Goal: Task Accomplishment & Management: Manage account settings

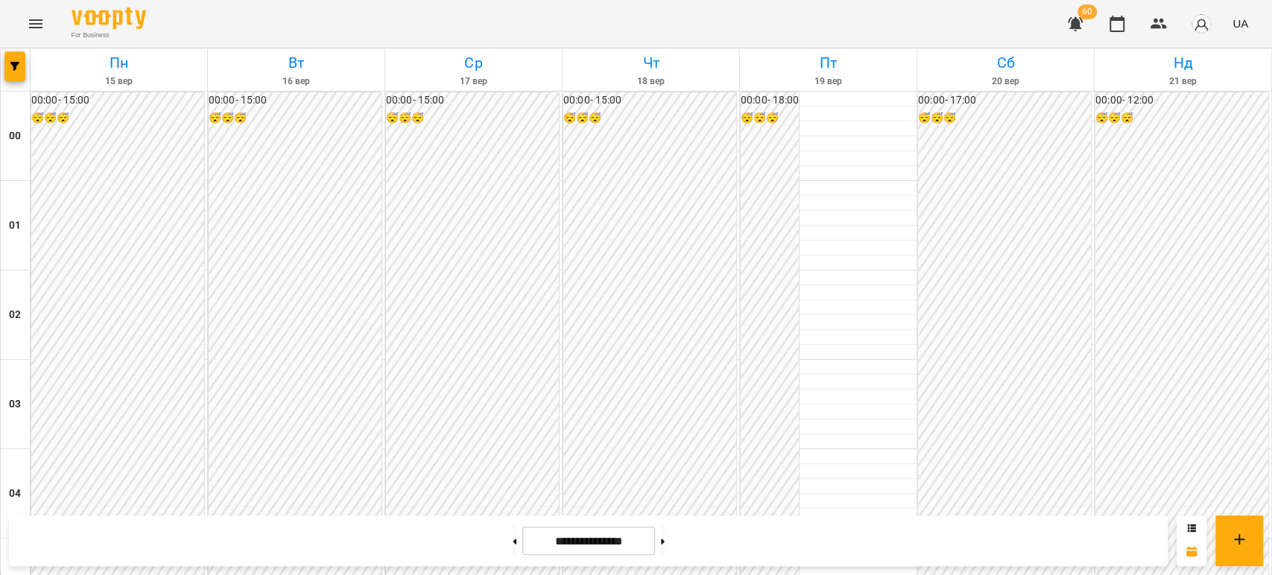
scroll to position [1324, 0]
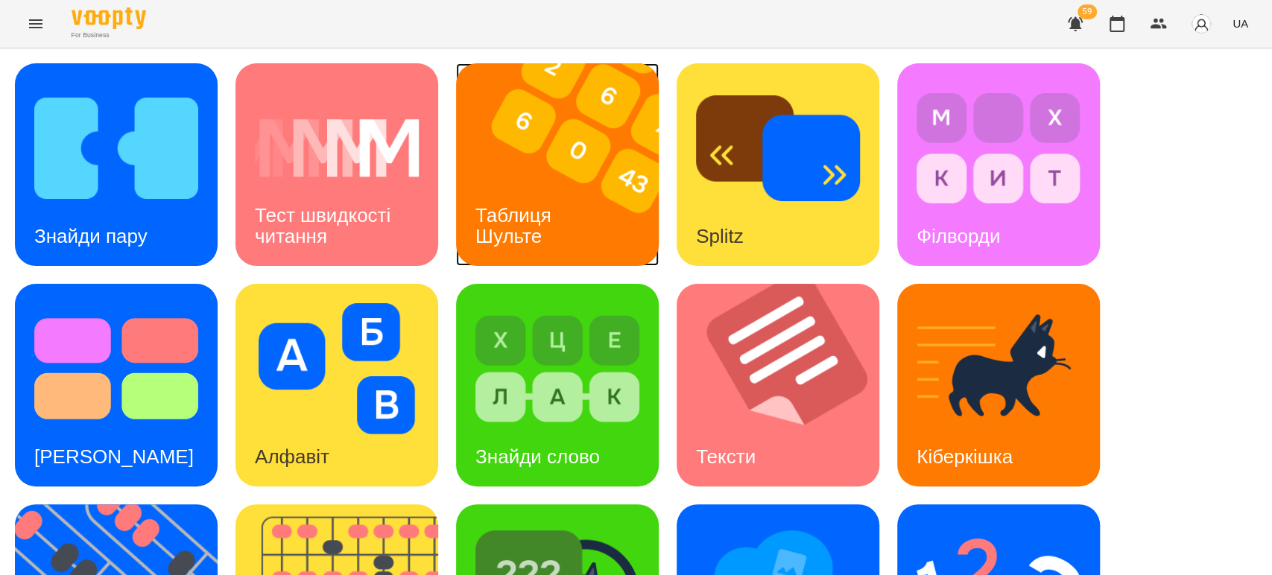
click at [513, 206] on h3 "Таблиця Шульте" at bounding box center [515, 225] width 81 height 42
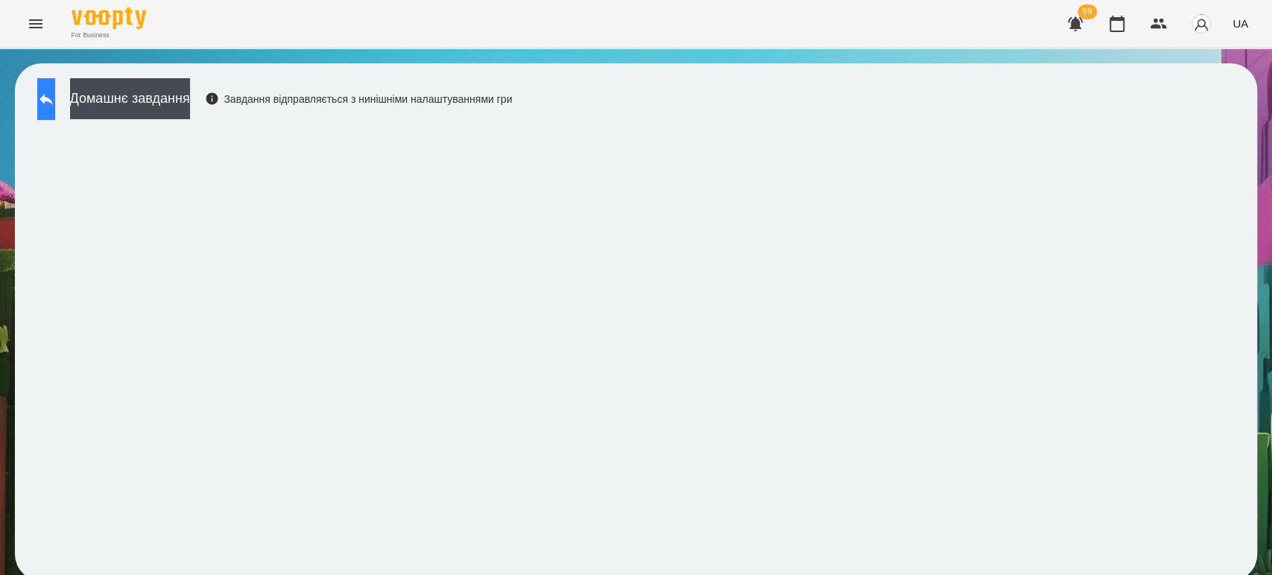
click at [55, 95] on icon at bounding box center [46, 99] width 18 height 18
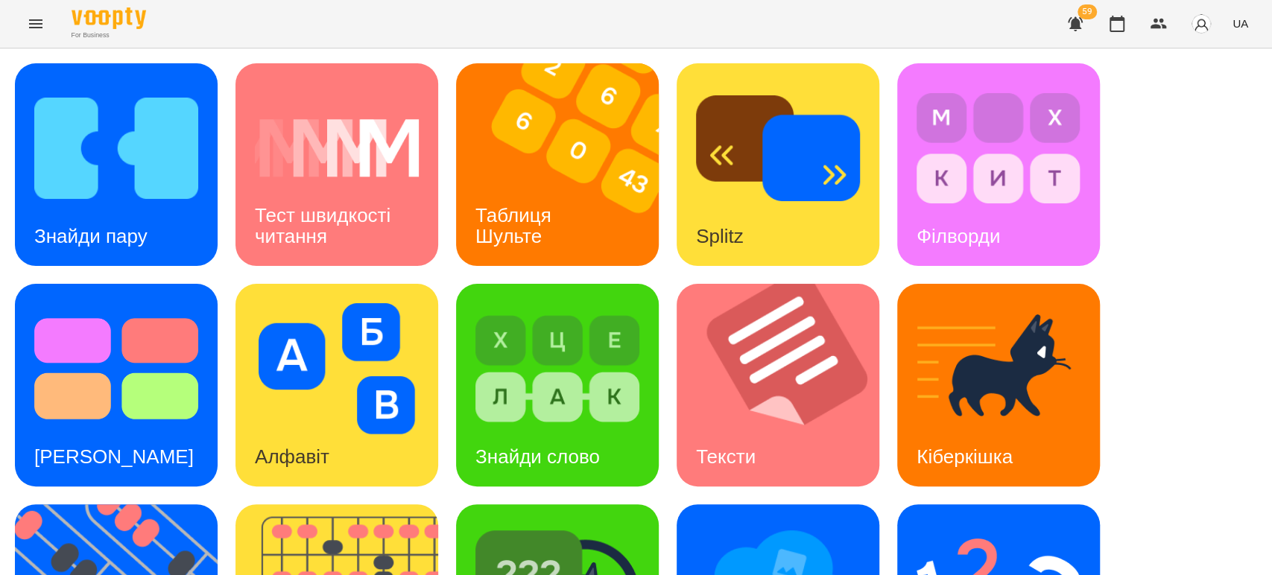
scroll to position [248, 0]
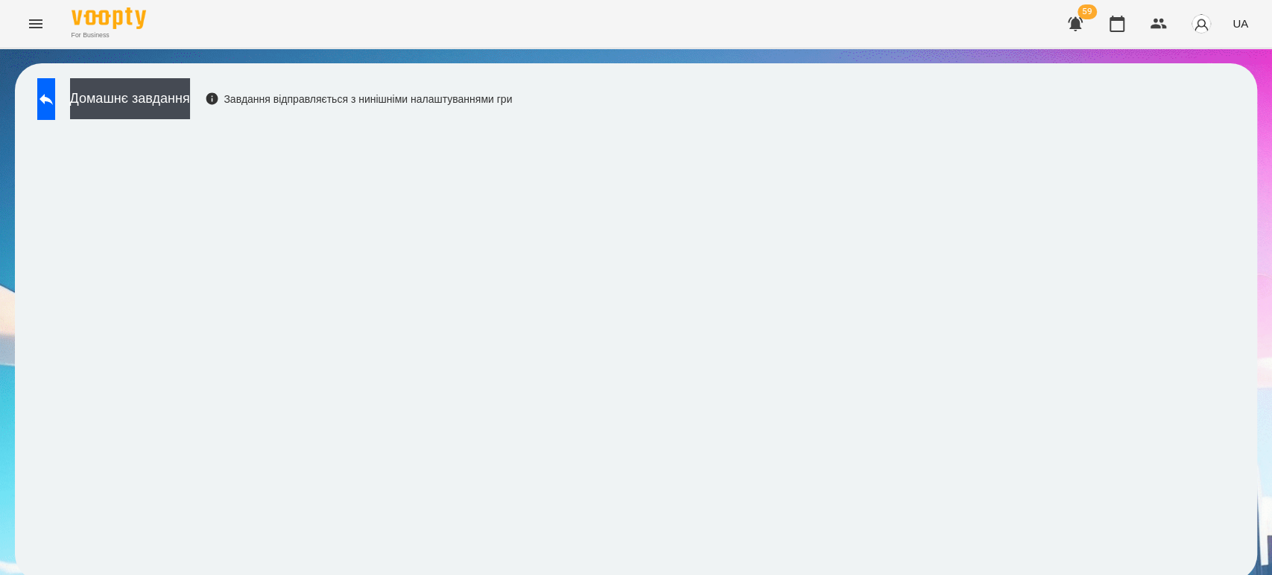
scroll to position [6, 0]
click at [39, 89] on button at bounding box center [46, 99] width 18 height 42
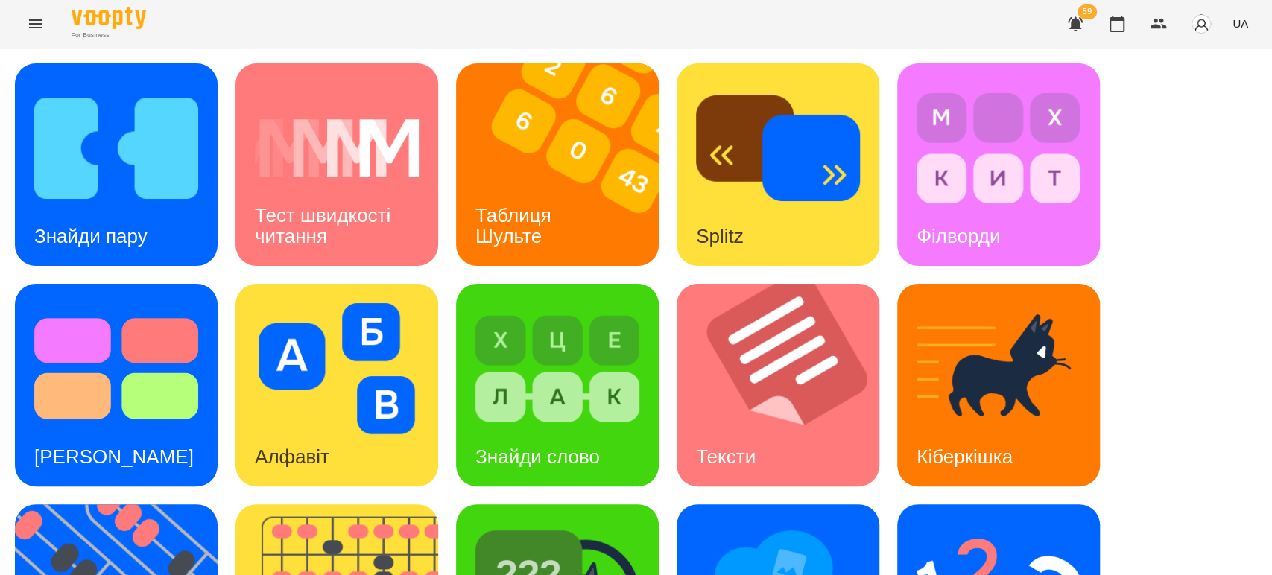
scroll to position [337, 0]
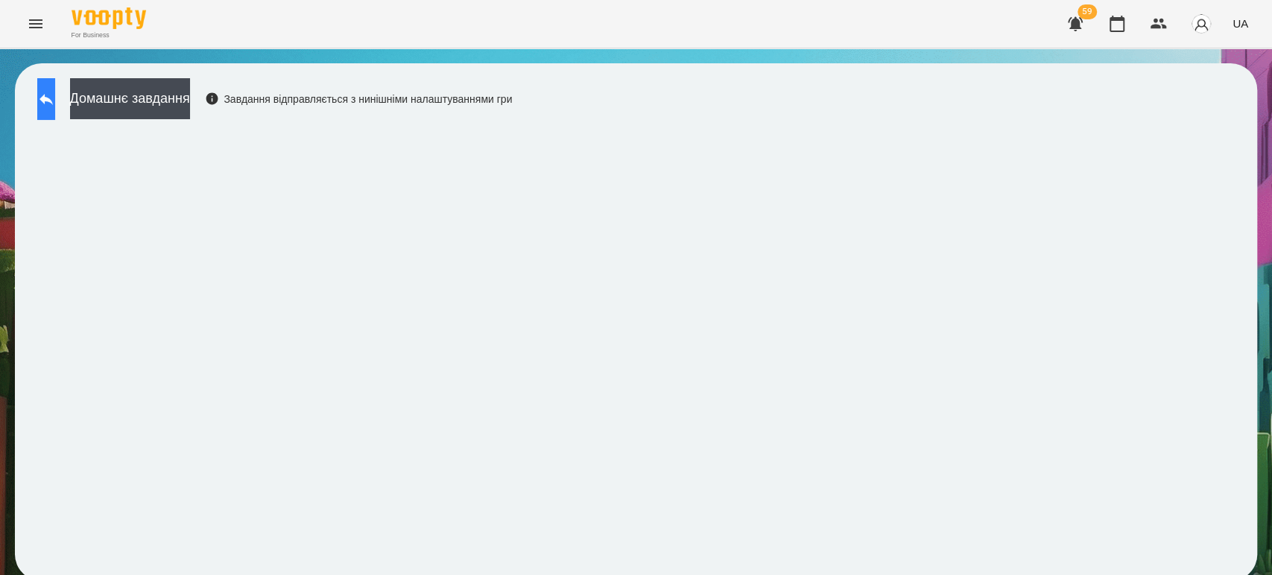
click at [55, 107] on button at bounding box center [46, 99] width 18 height 42
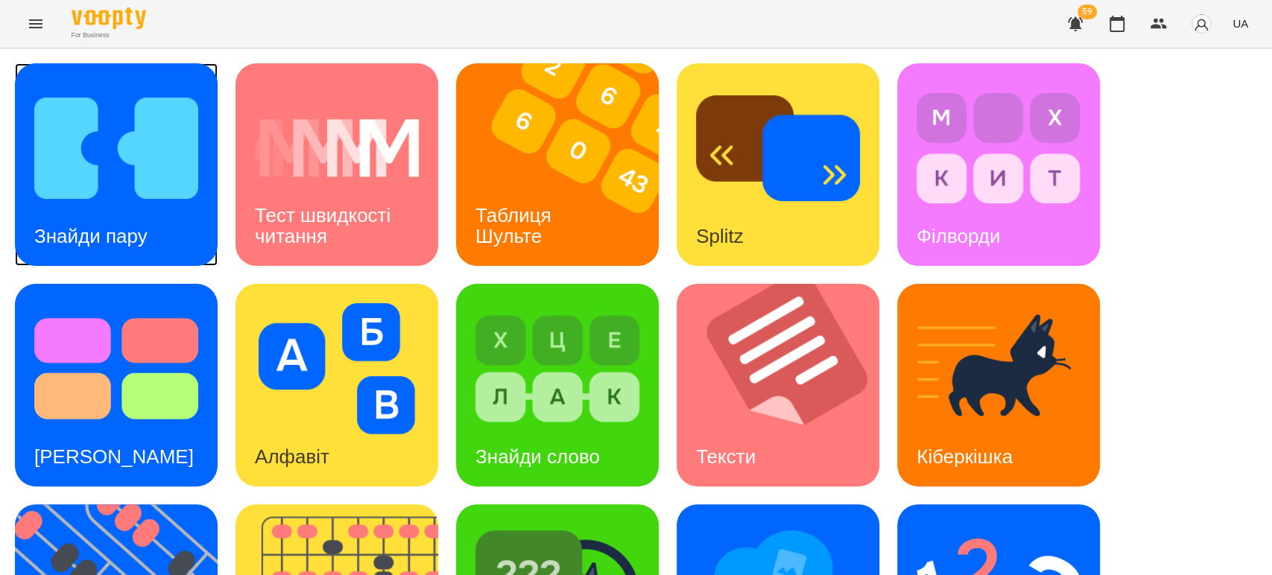
click at [121, 221] on div "Знайди пару" at bounding box center [91, 236] width 152 height 59
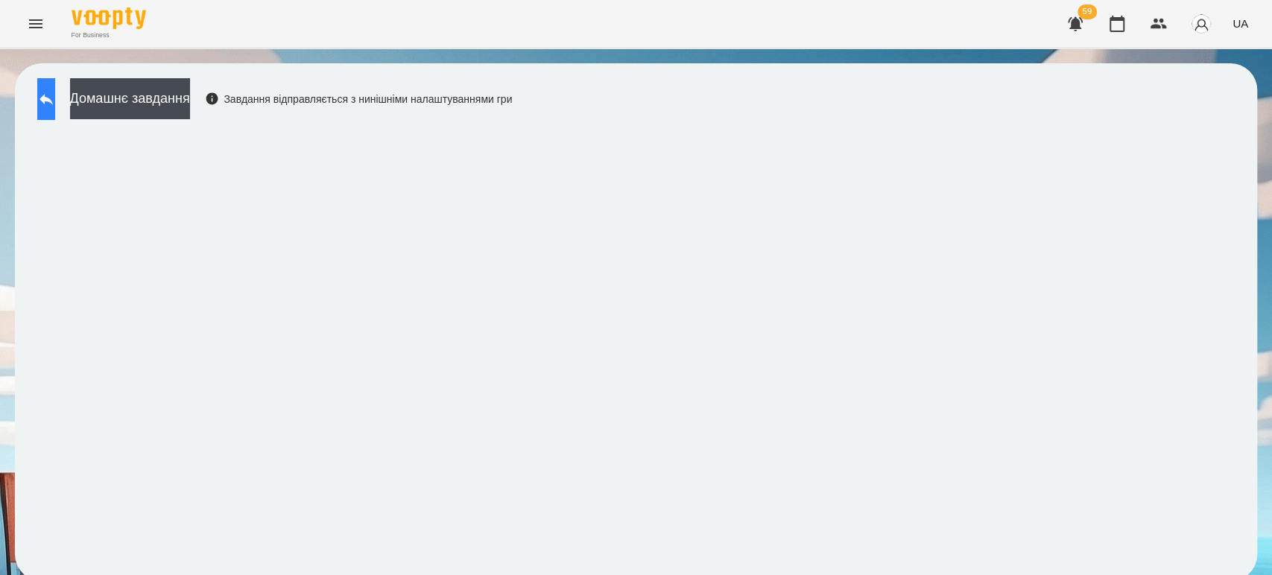
click at [42, 101] on button at bounding box center [46, 99] width 18 height 42
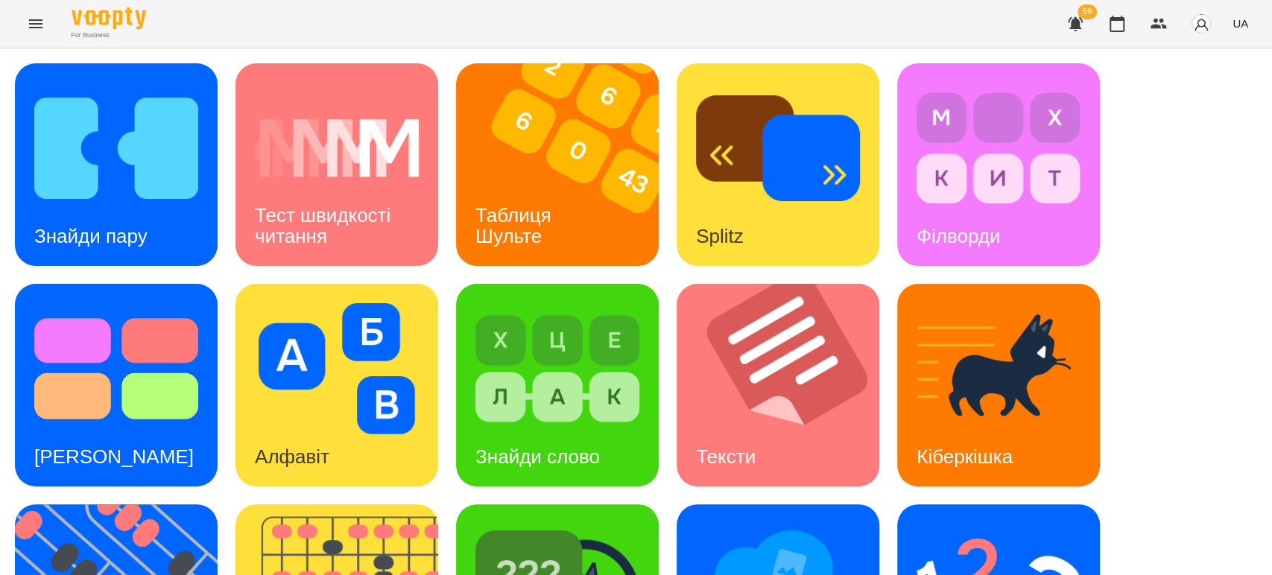
scroll to position [331, 0]
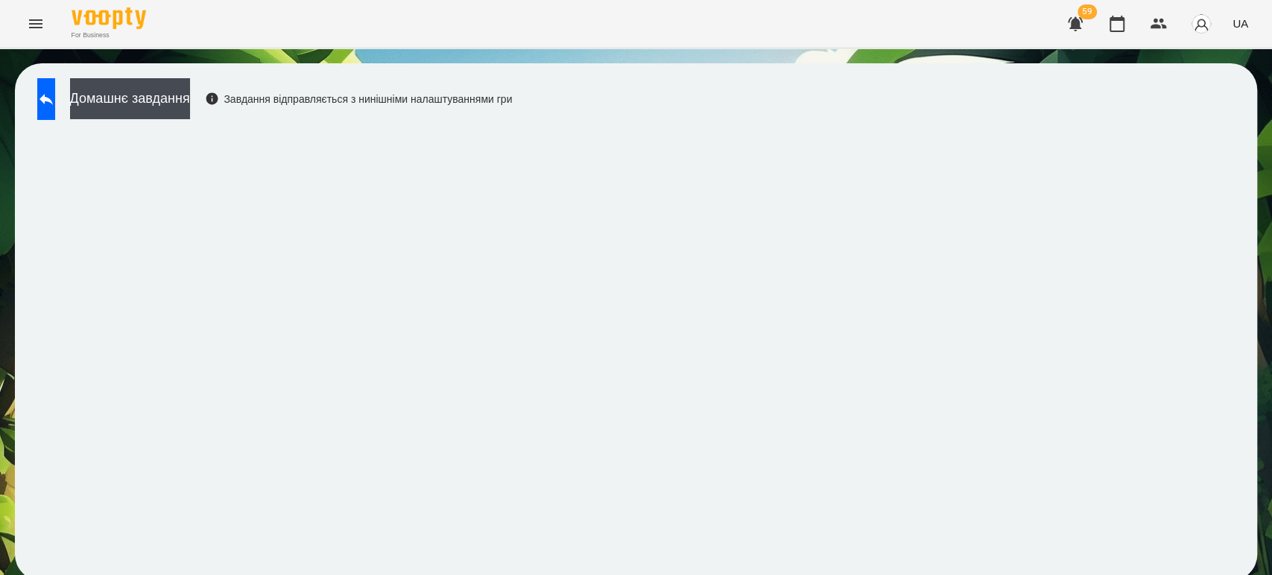
scroll to position [6, 0]
click at [39, 78] on div "Домашнє завдання Завдання відправляється з нинішніми налаштуваннями гри" at bounding box center [271, 102] width 482 height 49
click at [54, 90] on icon at bounding box center [46, 99] width 18 height 18
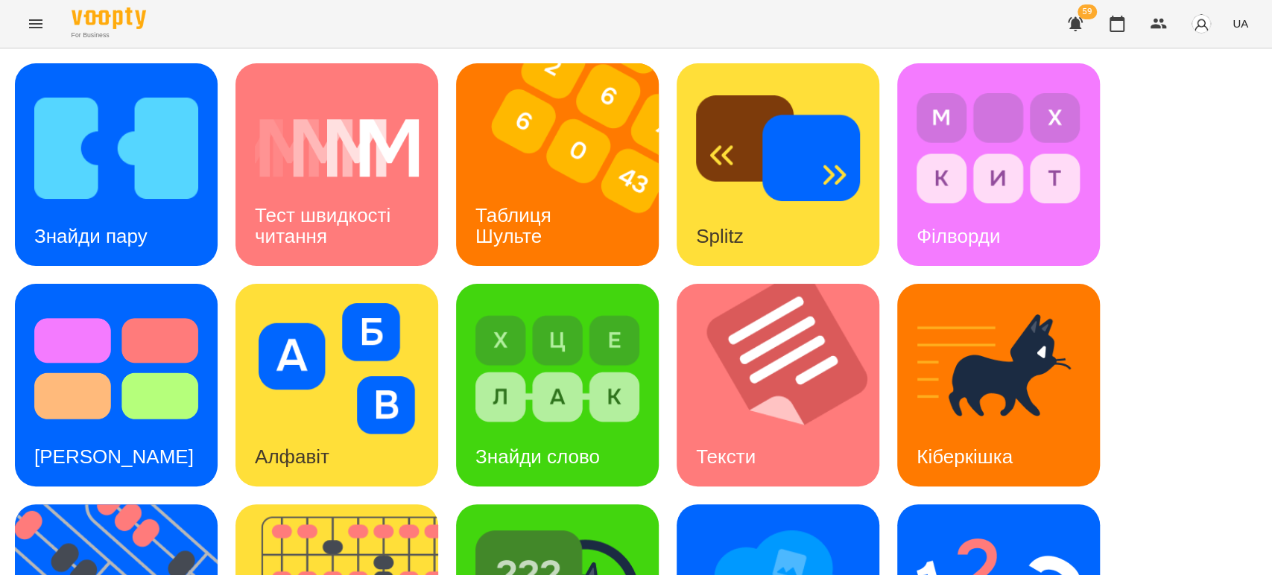
scroll to position [254, 0]
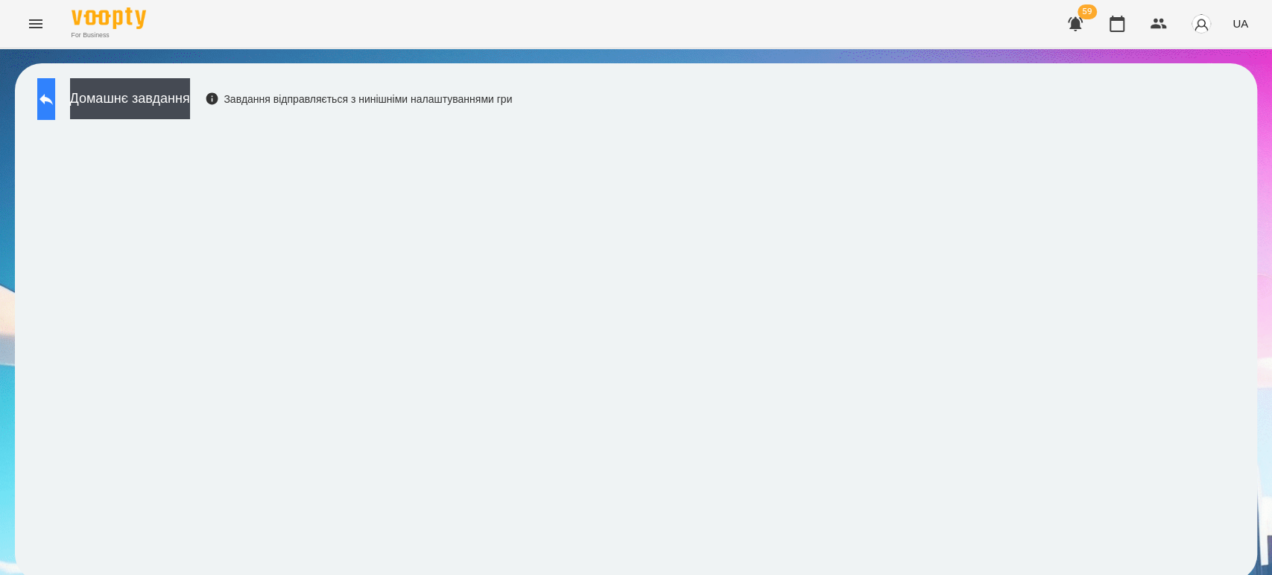
click at [55, 100] on icon at bounding box center [46, 99] width 18 height 18
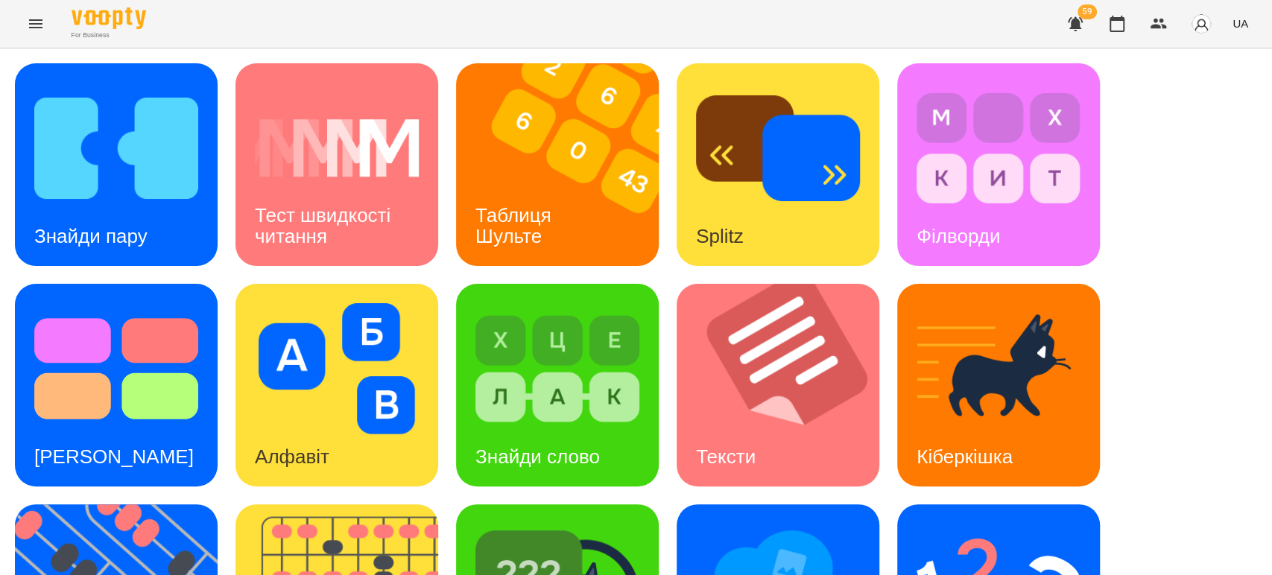
click at [5, 262] on div "Знайди пару Тест швидкості читання Таблиця Шульте Splitz Філворди Тест Струпа А…" at bounding box center [636, 495] width 1272 height 894
click at [143, 213] on div "Знайди пару" at bounding box center [91, 236] width 152 height 59
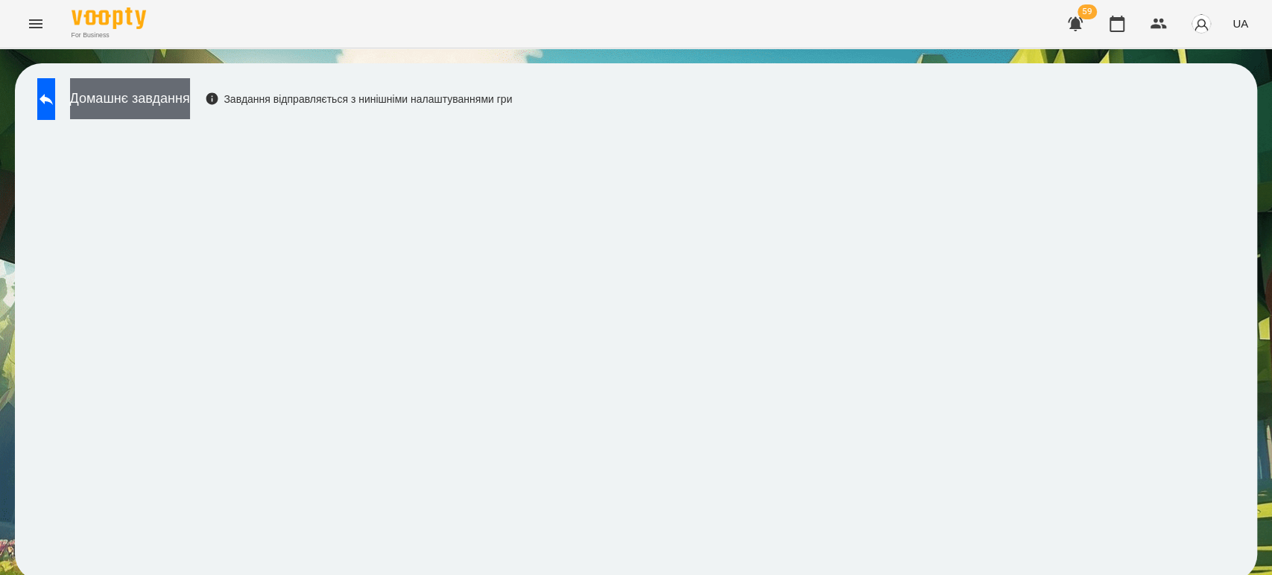
click at [179, 89] on button "Домашнє завдання" at bounding box center [130, 98] width 120 height 41
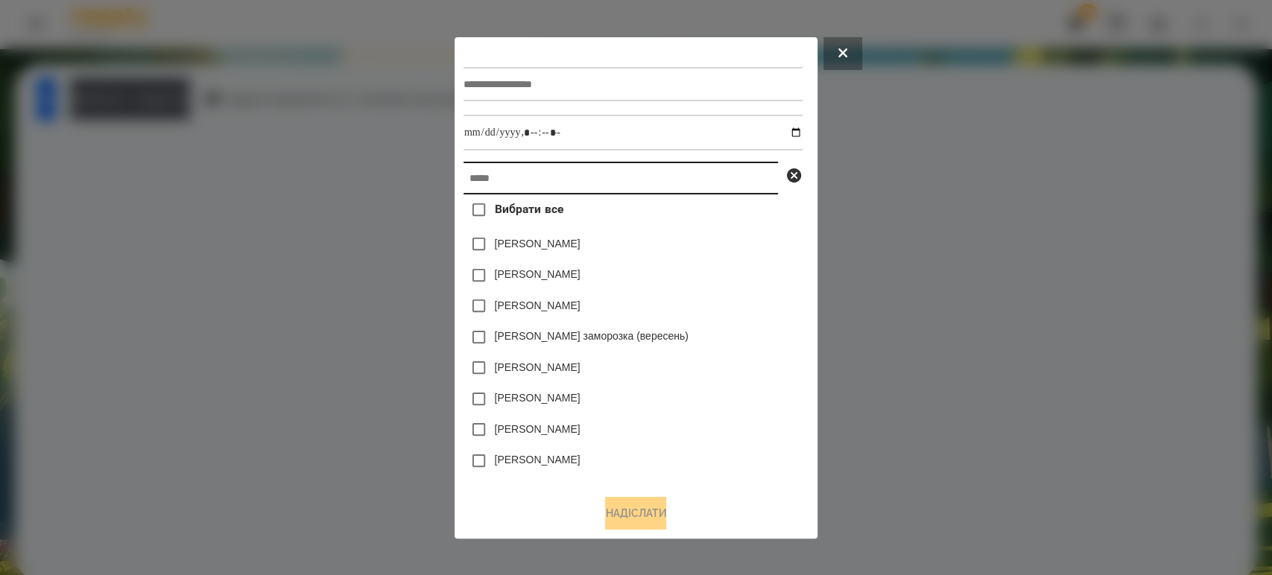
click at [495, 168] on input "text" at bounding box center [620, 178] width 314 height 33
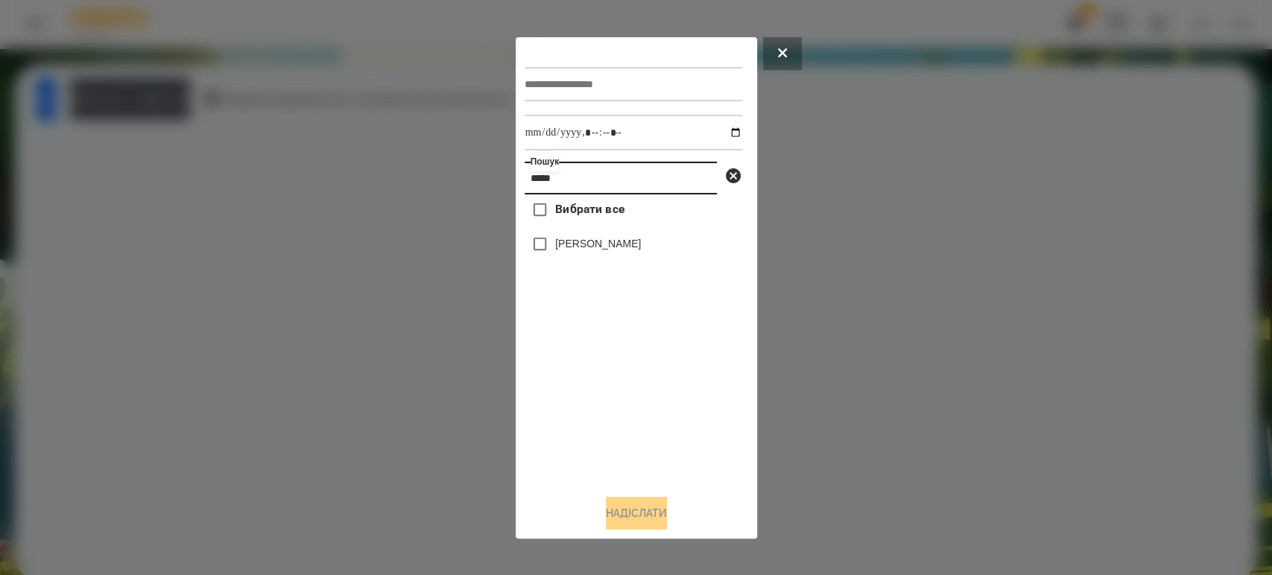
type input "*****"
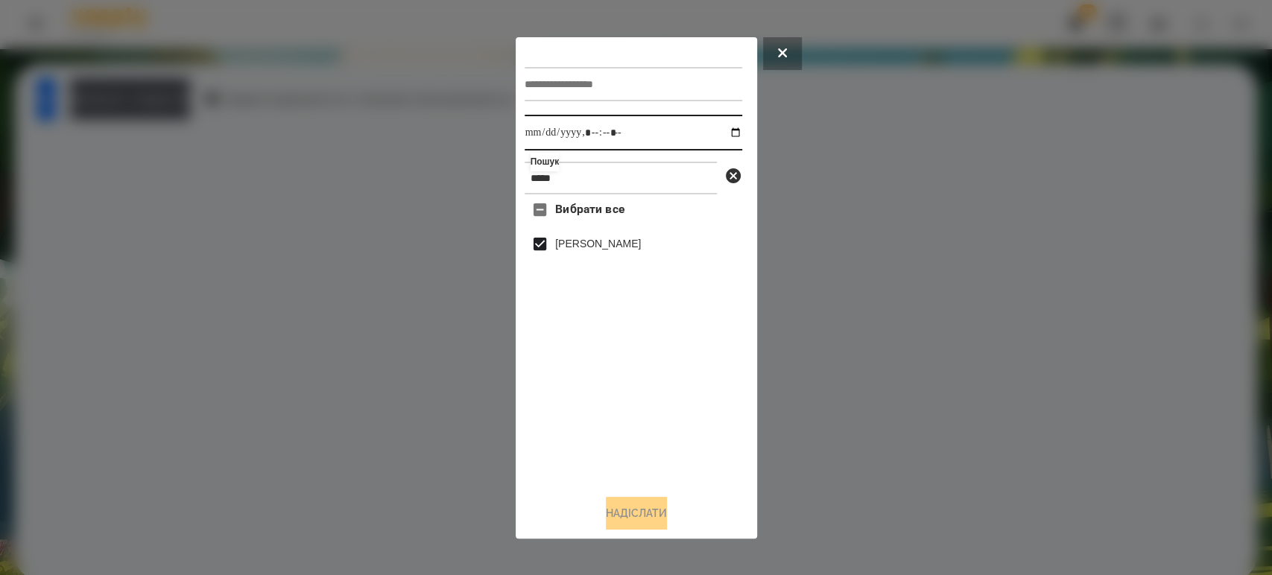
click at [717, 130] on input "datetime-local" at bounding box center [633, 133] width 218 height 36
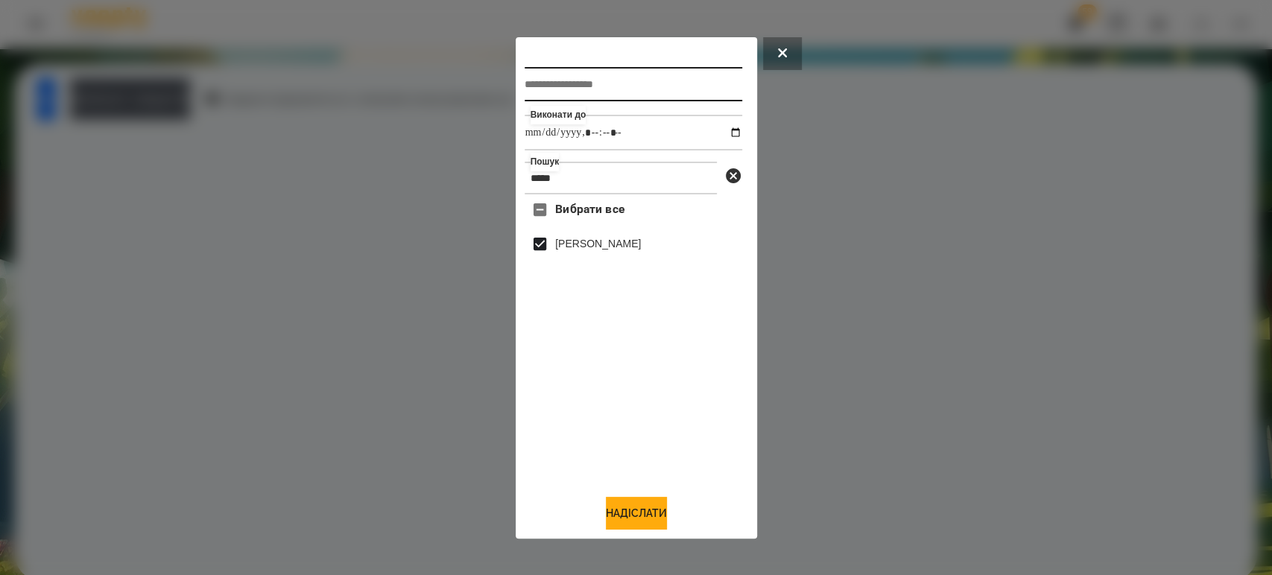
type input "**********"
click at [584, 78] on input "text" at bounding box center [633, 84] width 218 height 34
type input "*********"
click at [664, 516] on button "Надіслати" at bounding box center [636, 513] width 61 height 33
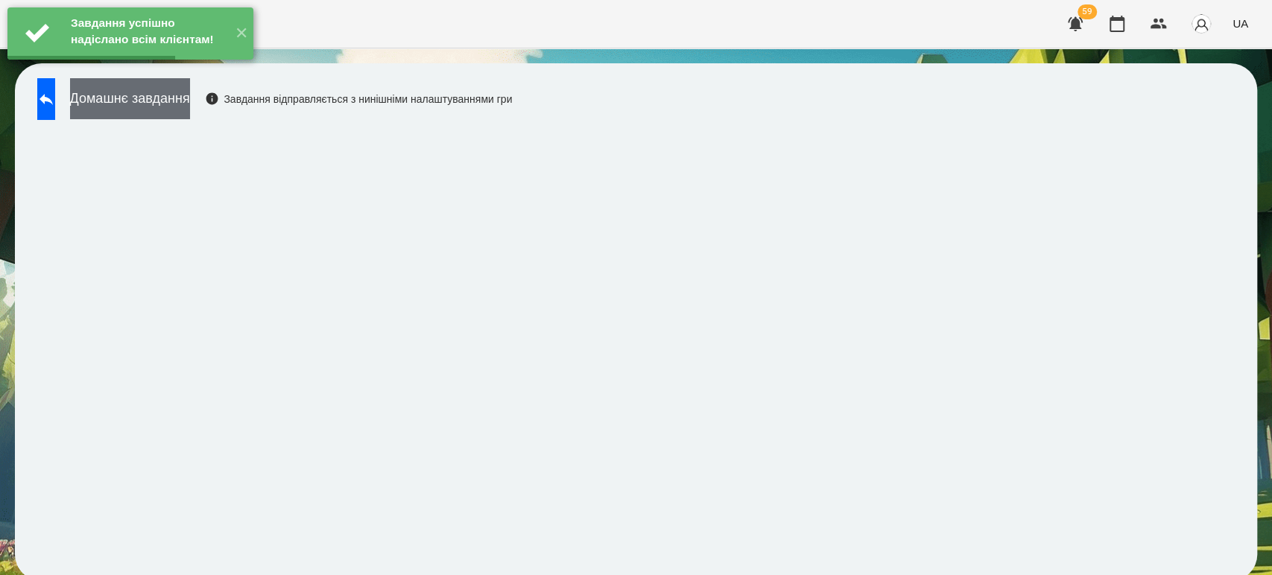
click at [190, 94] on button "Домашнє завдання" at bounding box center [130, 98] width 120 height 41
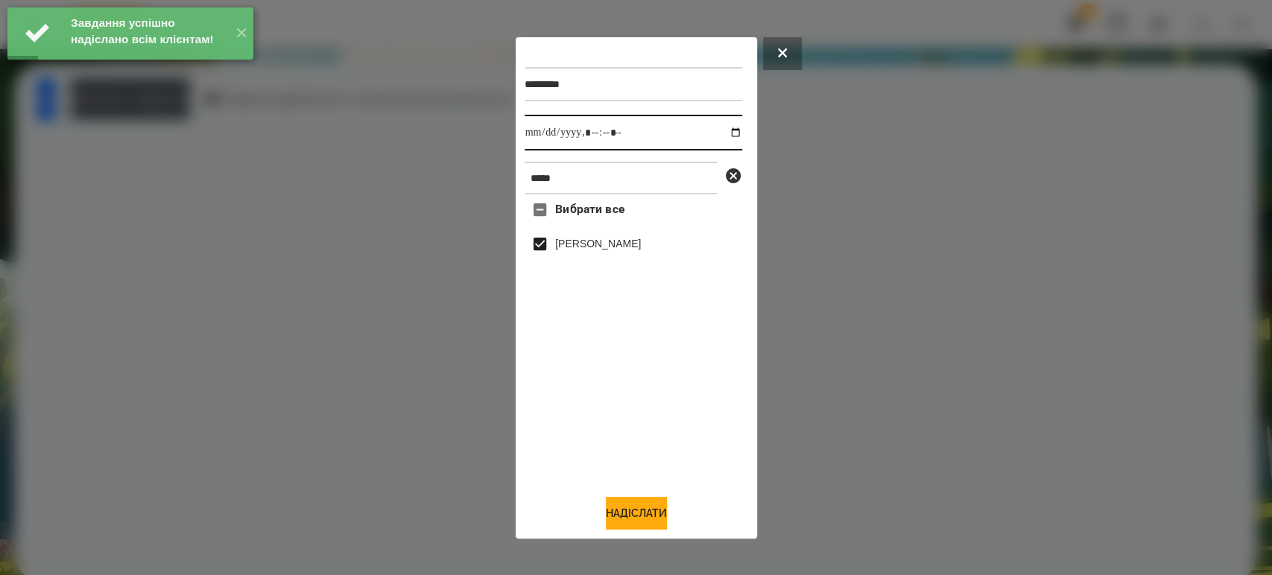
click at [717, 136] on input "datetime-local" at bounding box center [633, 133] width 218 height 36
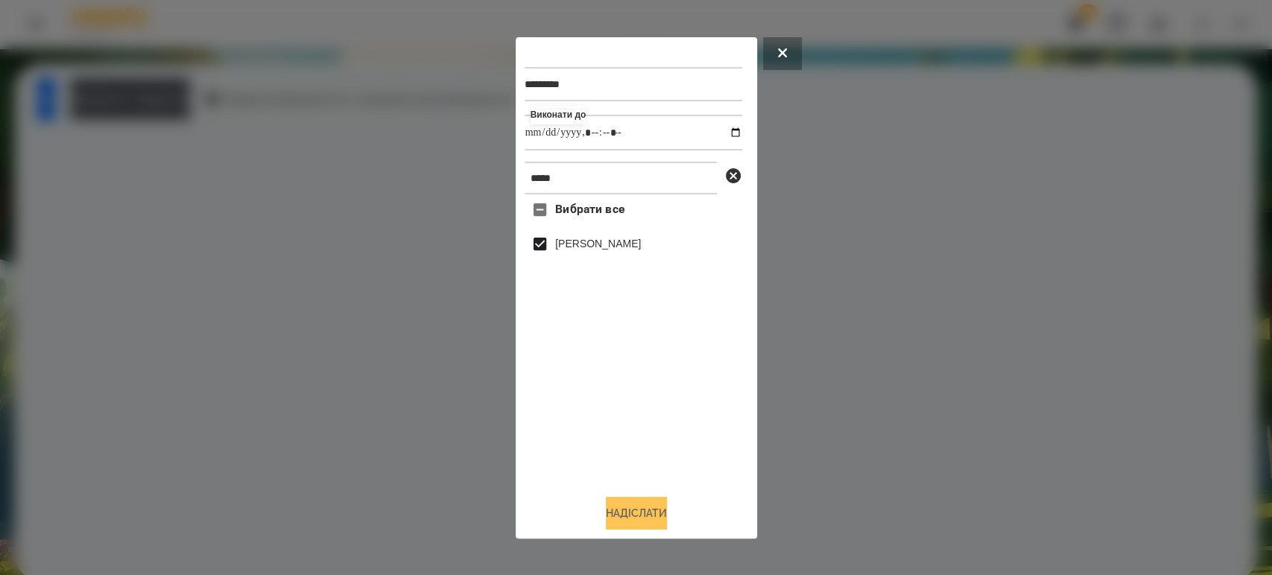
type input "**********"
click at [624, 514] on button "Надіслати" at bounding box center [636, 513] width 61 height 33
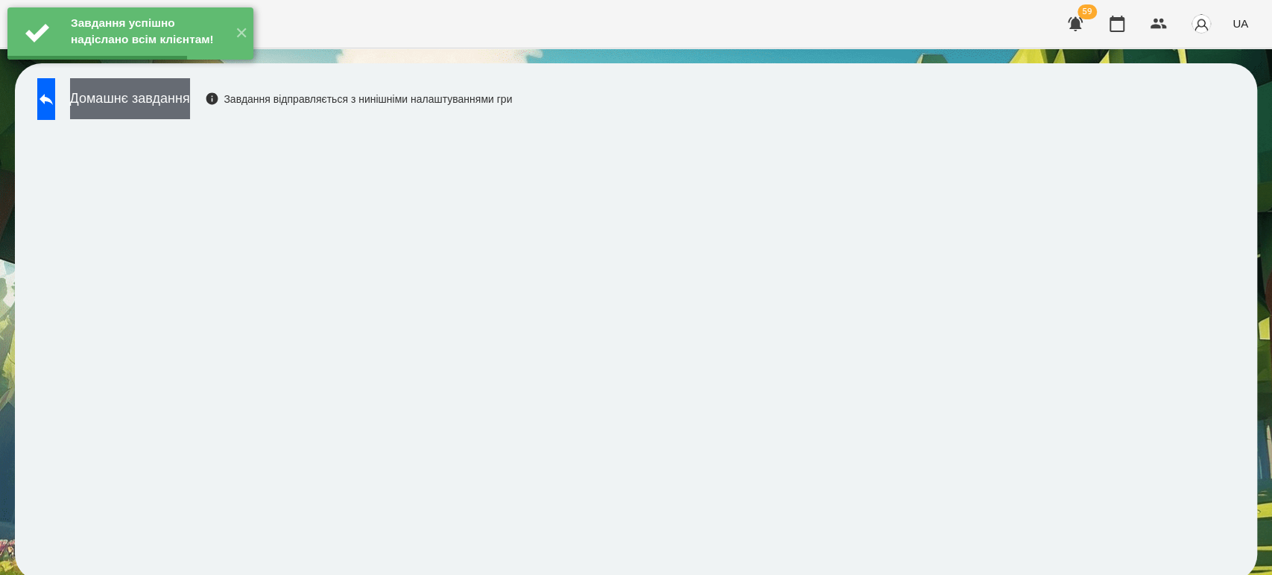
click at [173, 100] on button "Домашнє завдання" at bounding box center [130, 98] width 120 height 41
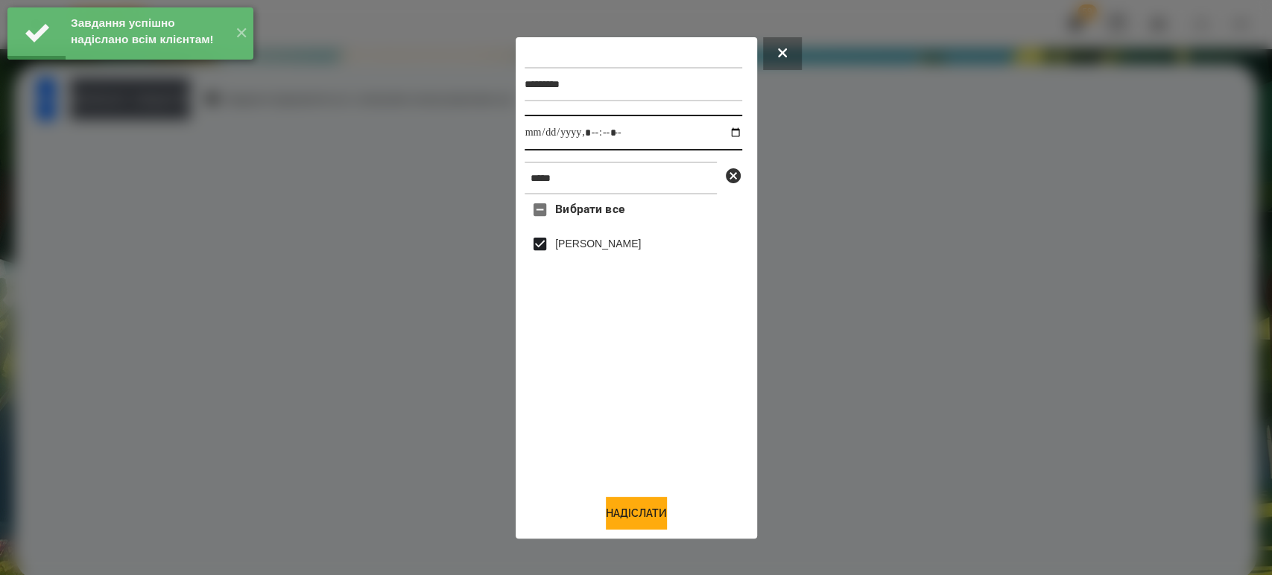
click at [729, 130] on input "datetime-local" at bounding box center [633, 133] width 218 height 36
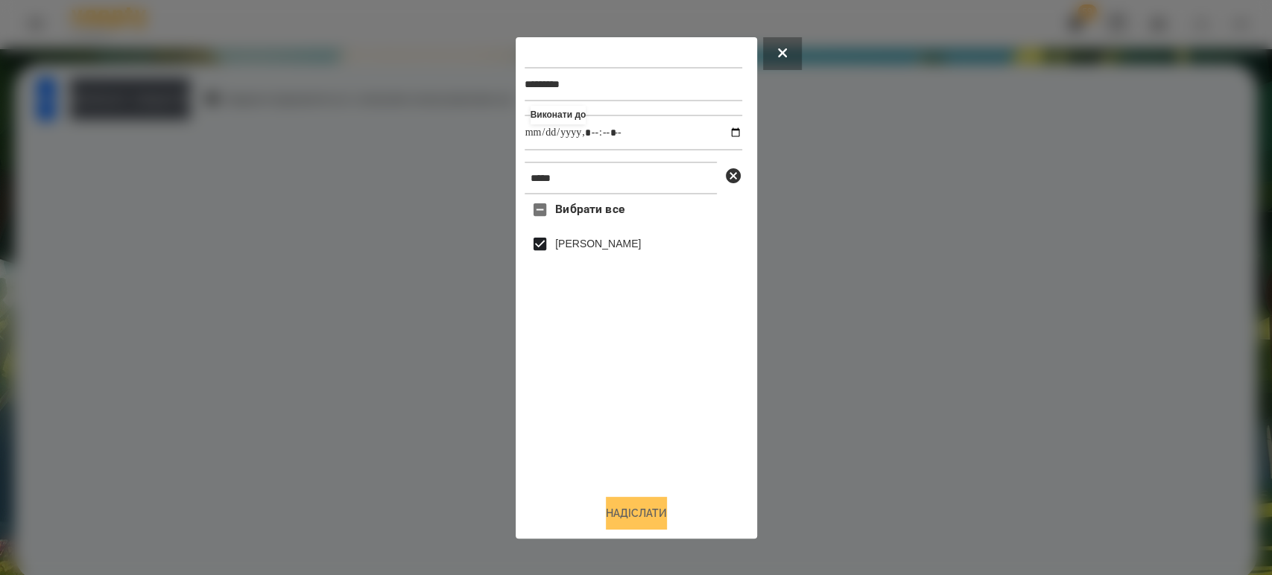
type input "**********"
click at [644, 513] on button "Надіслати" at bounding box center [636, 513] width 61 height 33
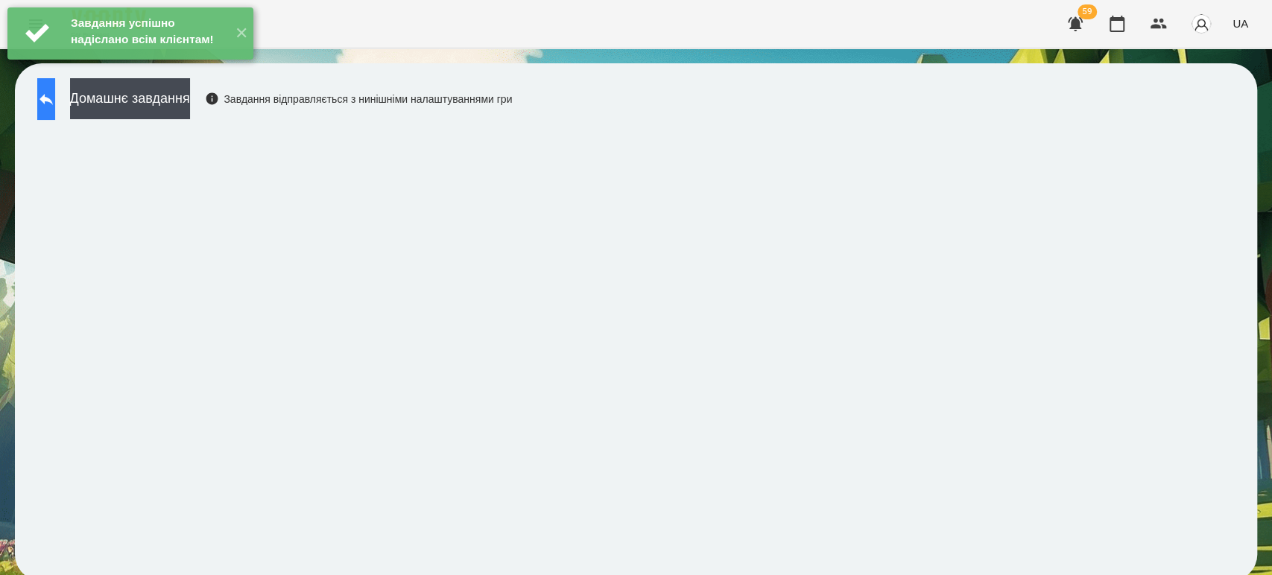
click at [51, 104] on button at bounding box center [46, 99] width 18 height 42
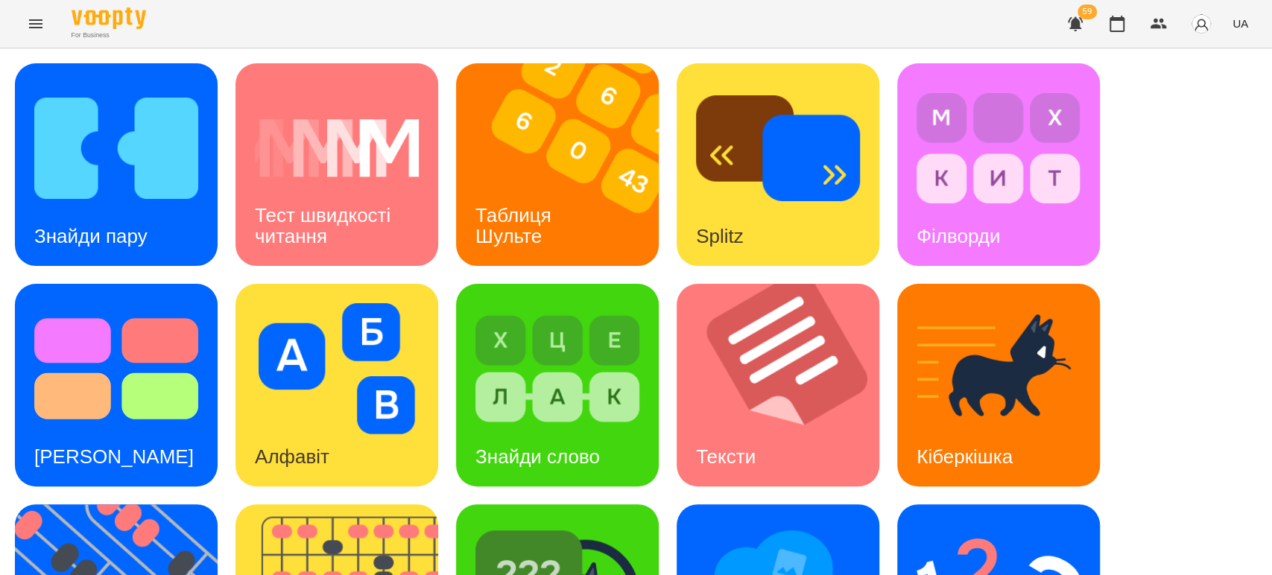
scroll to position [331, 0]
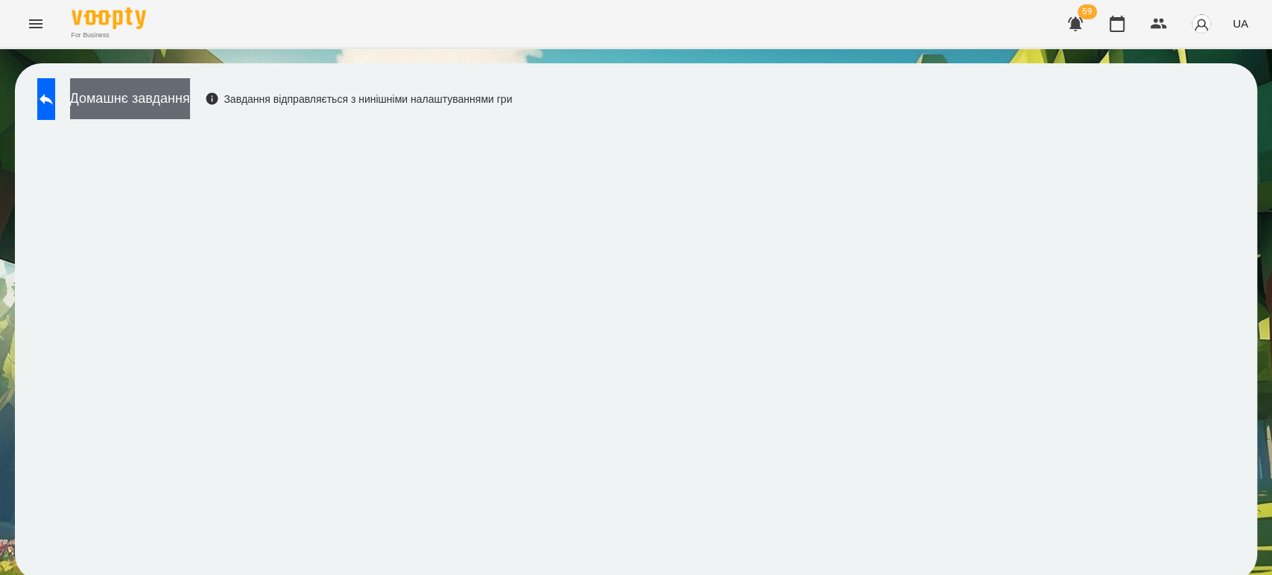
click at [190, 104] on button "Домашнє завдання" at bounding box center [130, 98] width 120 height 41
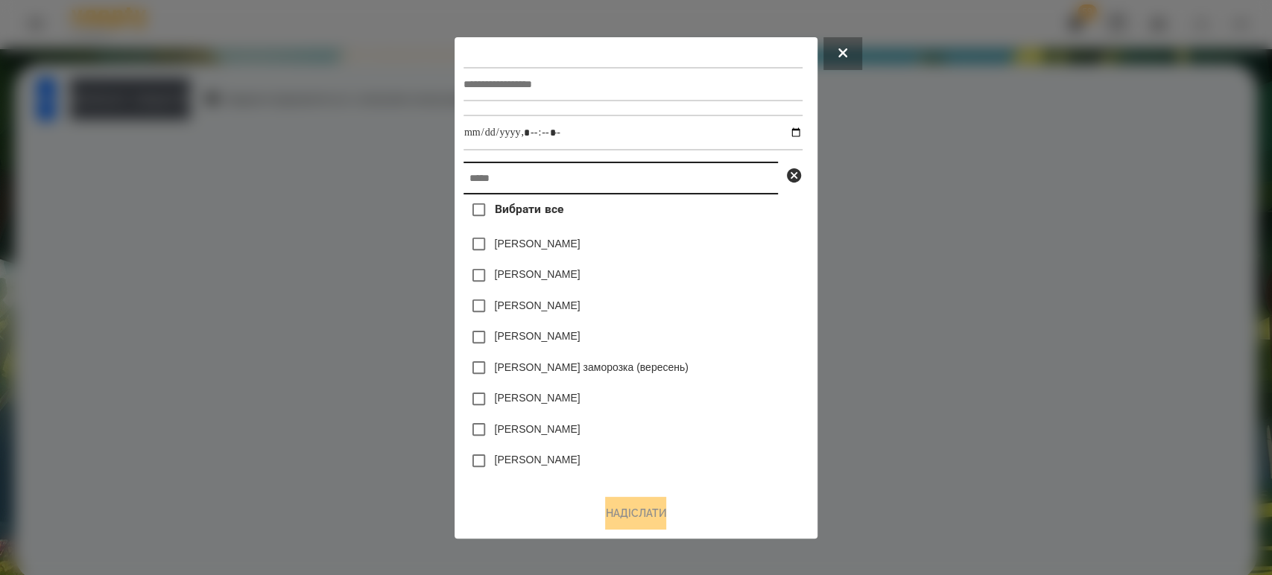
click at [484, 171] on input "text" at bounding box center [620, 178] width 314 height 33
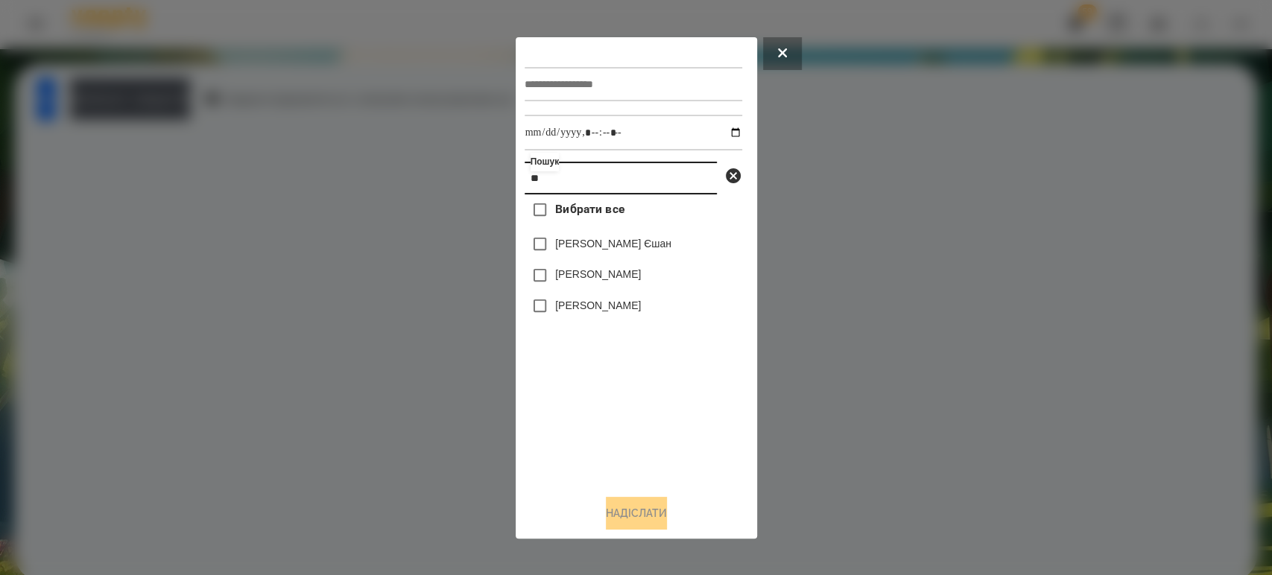
type input "*"
type input "*****"
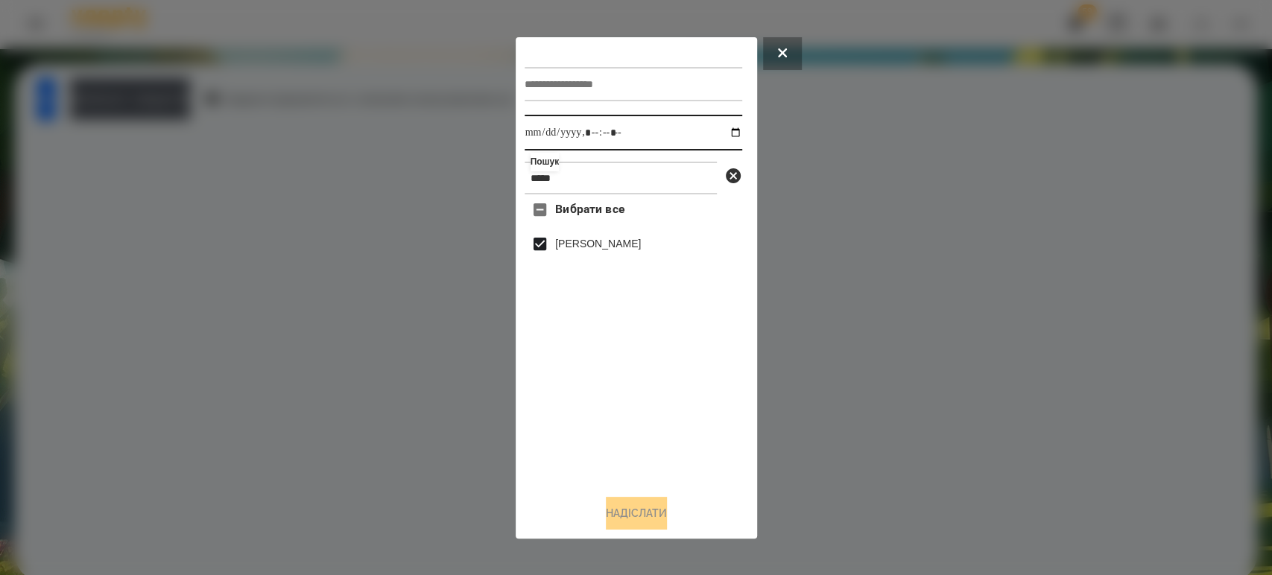
click at [722, 129] on input "datetime-local" at bounding box center [633, 133] width 218 height 36
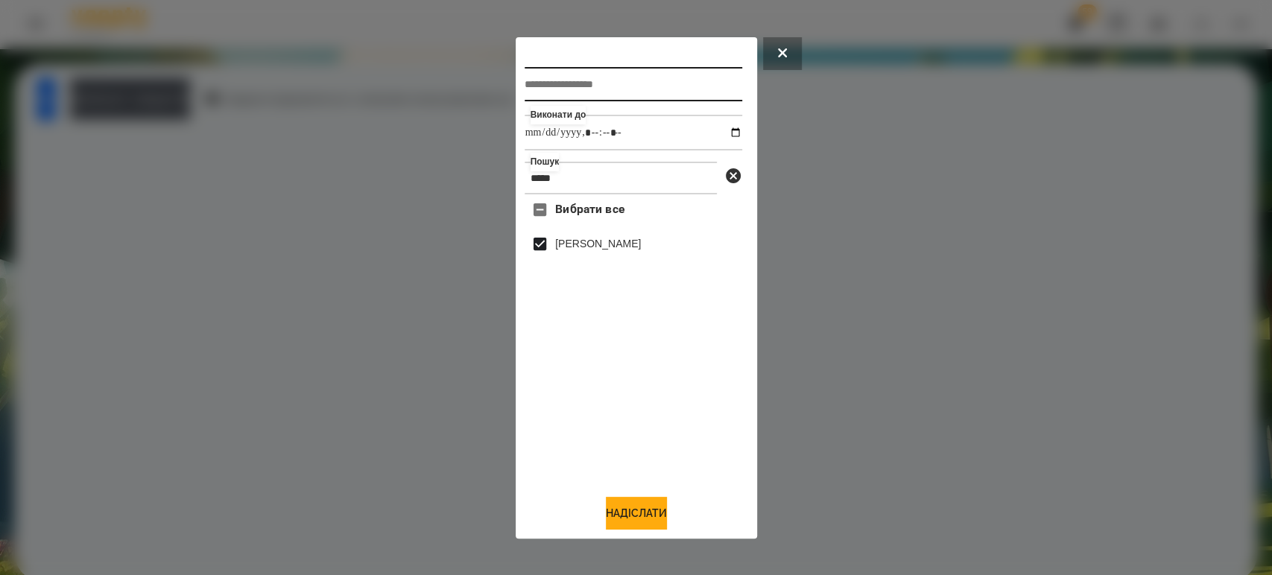
type input "**********"
click at [599, 71] on input "text" at bounding box center [633, 84] width 218 height 34
type input "*******"
click at [608, 505] on button "Надіслати" at bounding box center [636, 513] width 61 height 33
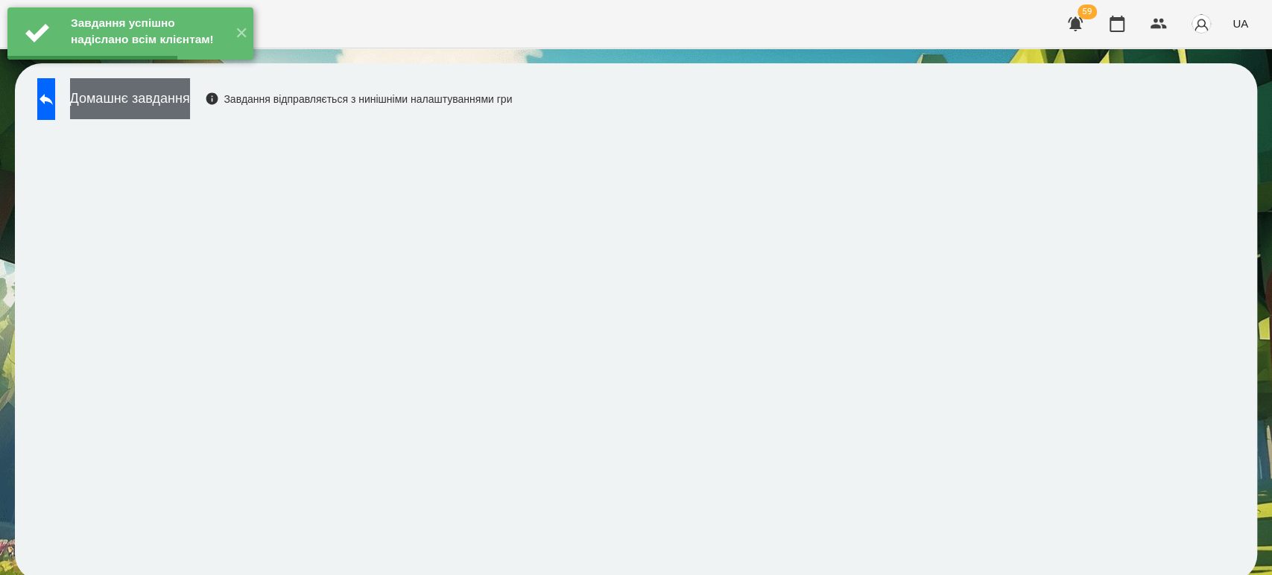
click at [185, 106] on button "Домашнє завдання" at bounding box center [130, 98] width 120 height 41
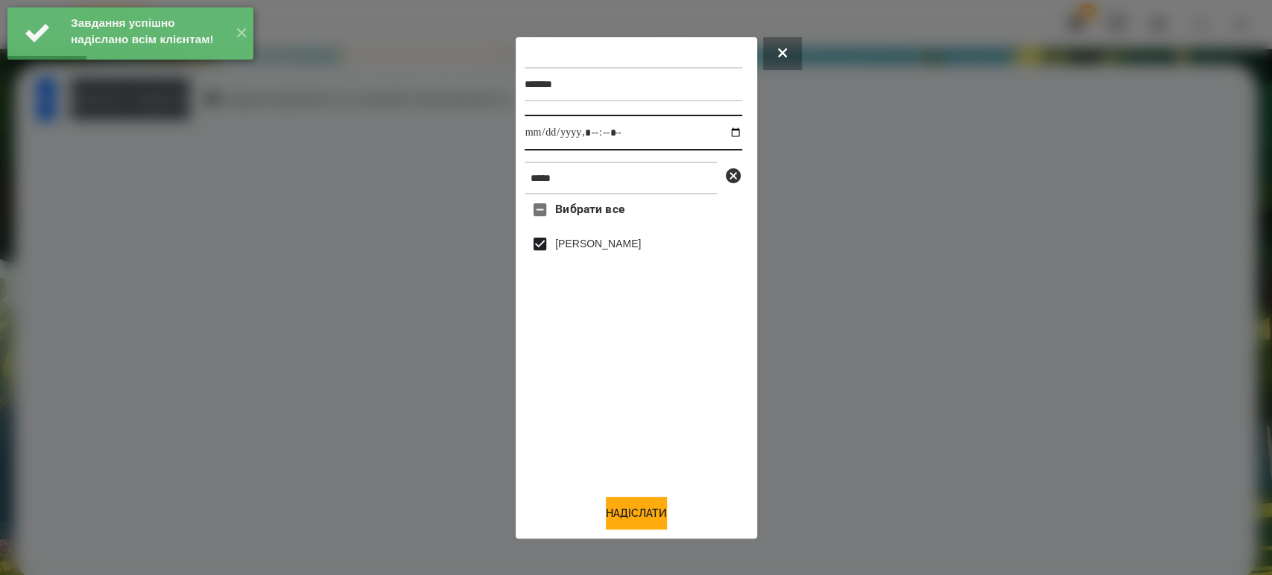
click at [726, 132] on input "datetime-local" at bounding box center [633, 133] width 218 height 36
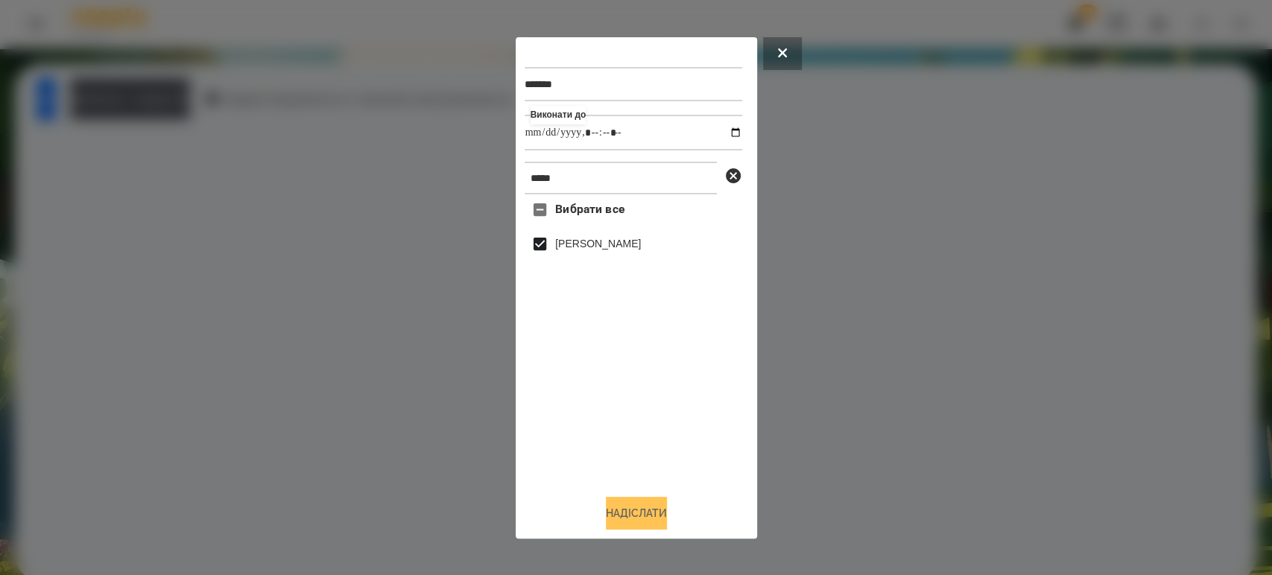
type input "**********"
click at [620, 517] on button "Надіслати" at bounding box center [636, 513] width 61 height 33
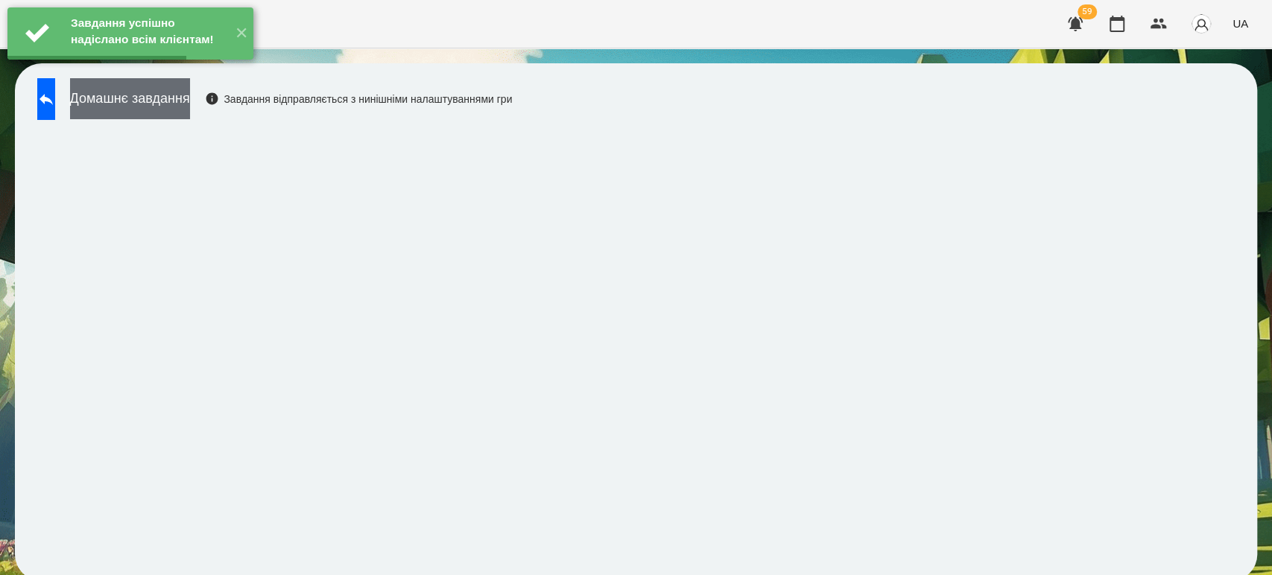
click at [179, 94] on button "Домашнє завдання" at bounding box center [130, 98] width 120 height 41
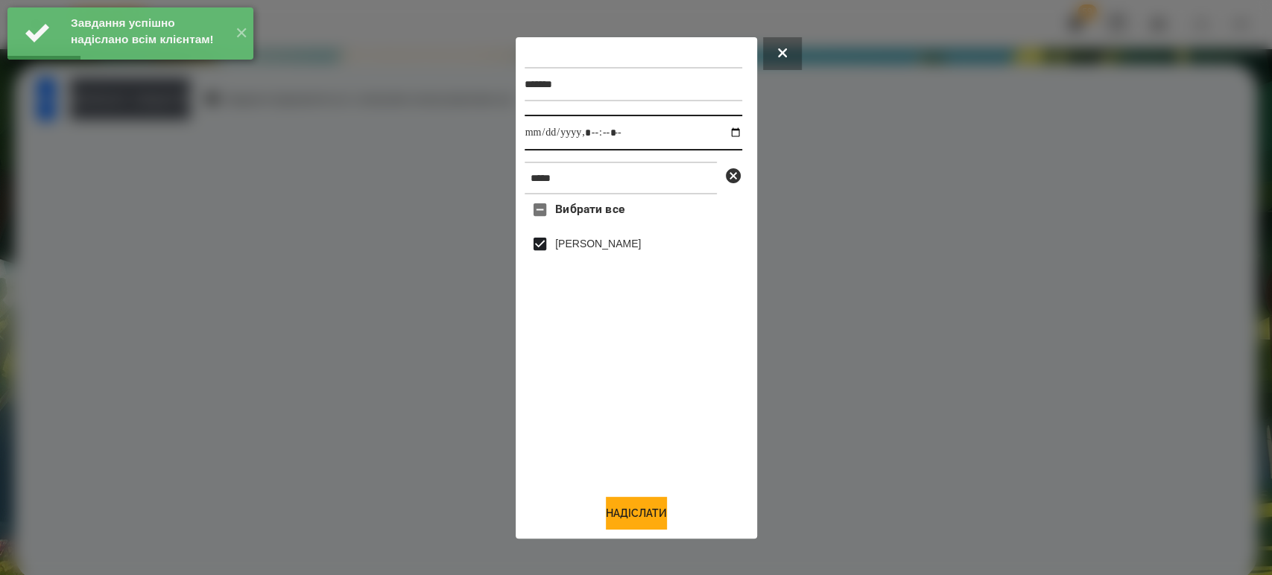
click at [727, 130] on input "datetime-local" at bounding box center [633, 133] width 218 height 36
type input "**********"
click at [622, 529] on button "Надіслати" at bounding box center [636, 513] width 61 height 33
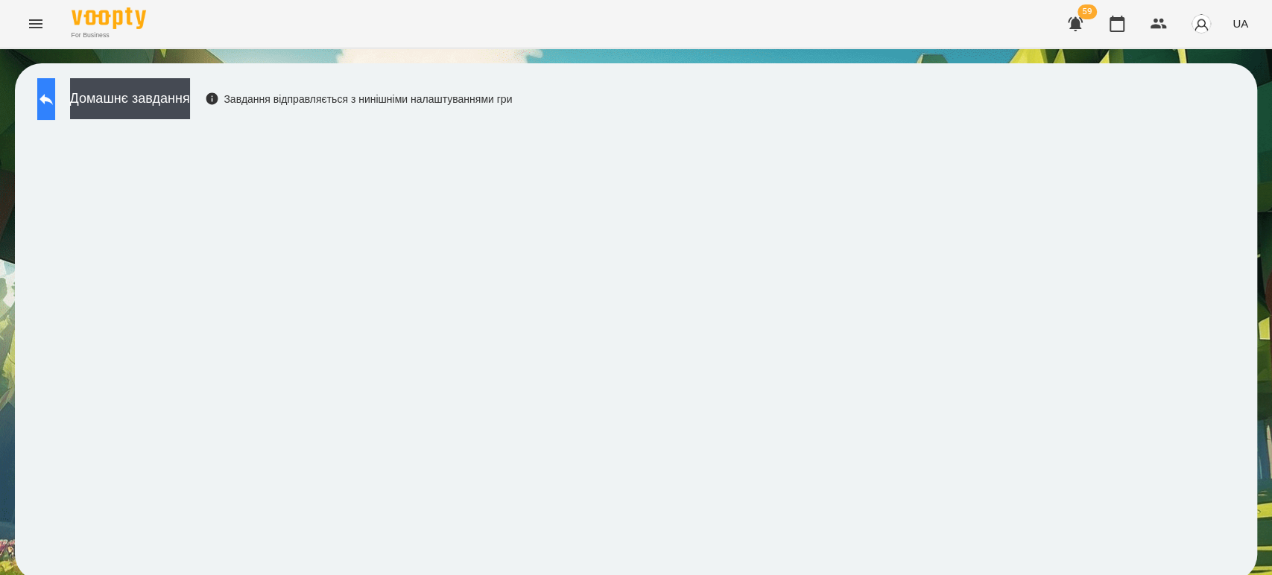
click at [55, 96] on button at bounding box center [46, 99] width 18 height 42
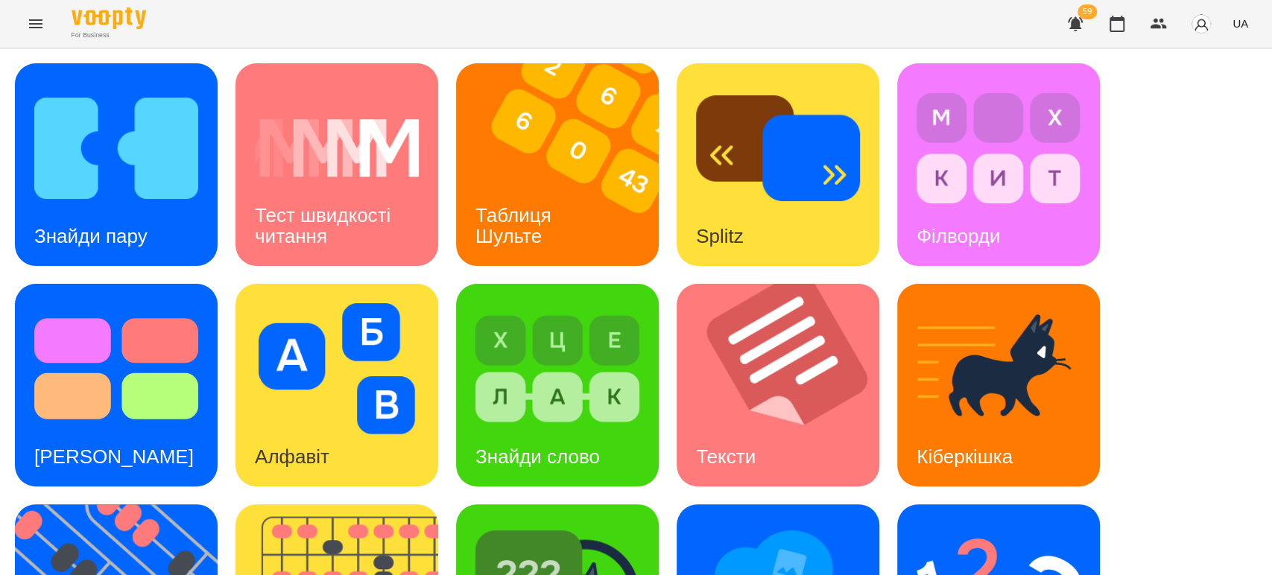
scroll to position [165, 0]
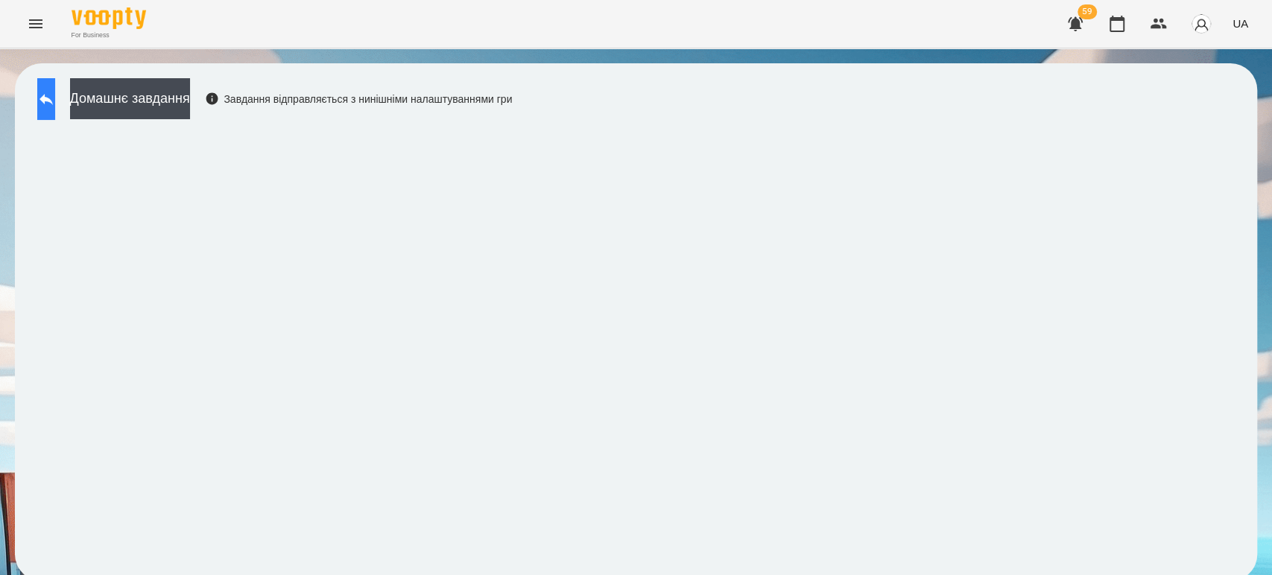
click at [53, 99] on icon at bounding box center [45, 99] width 13 height 11
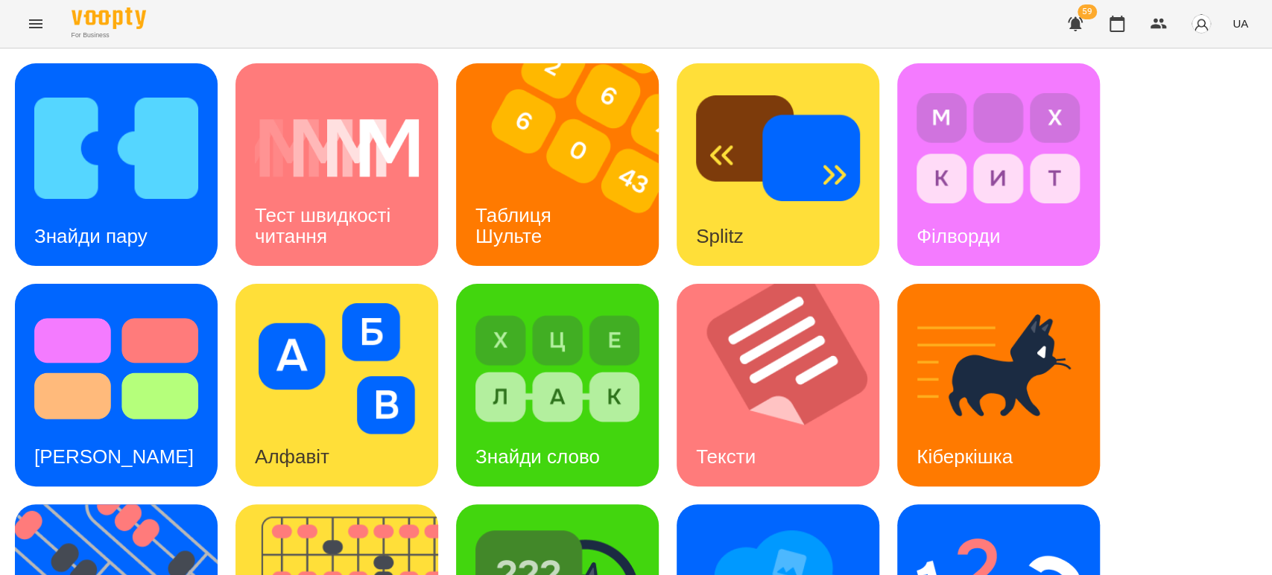
click at [429, 39] on div "For Business 59 UA" at bounding box center [636, 24] width 1272 height 48
click at [572, 176] on img at bounding box center [566, 164] width 221 height 203
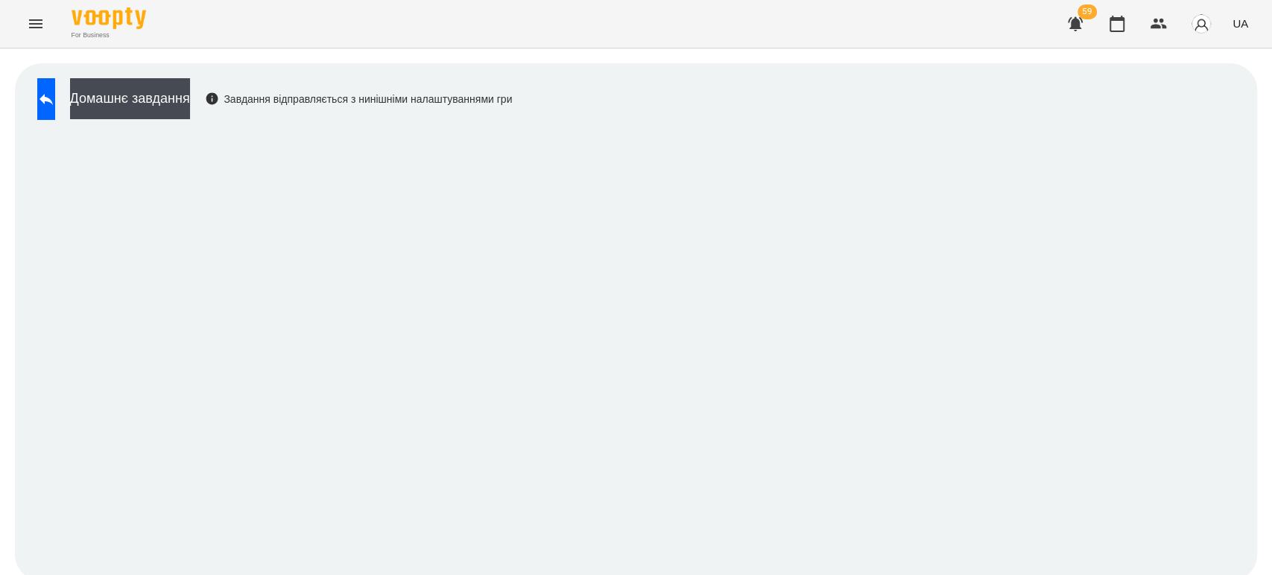
scroll to position [6, 0]
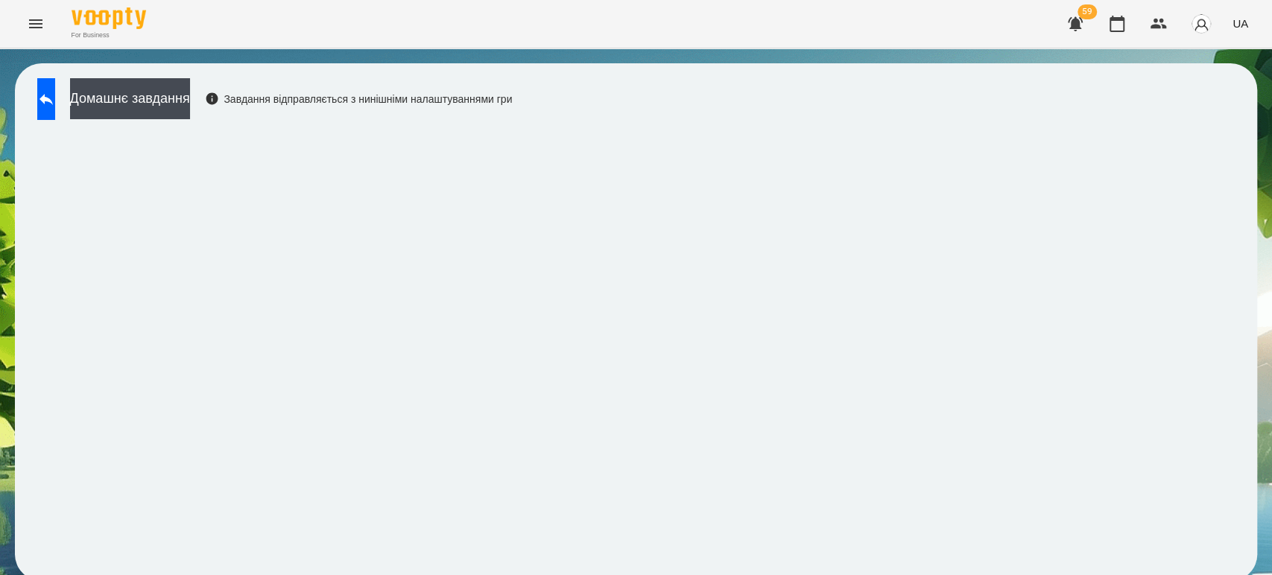
click at [54, 113] on div "Домашнє завдання Завдання відправляється з нинішніми налаштуваннями гри" at bounding box center [271, 102] width 482 height 49
click at [54, 90] on icon at bounding box center [46, 99] width 18 height 18
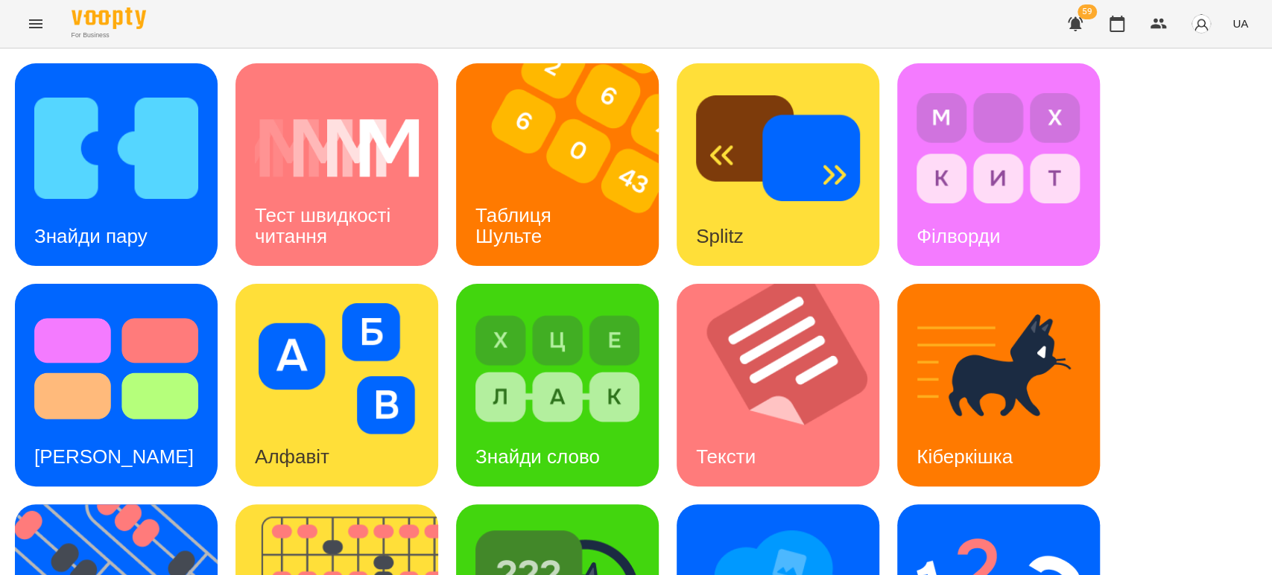
scroll to position [171, 0]
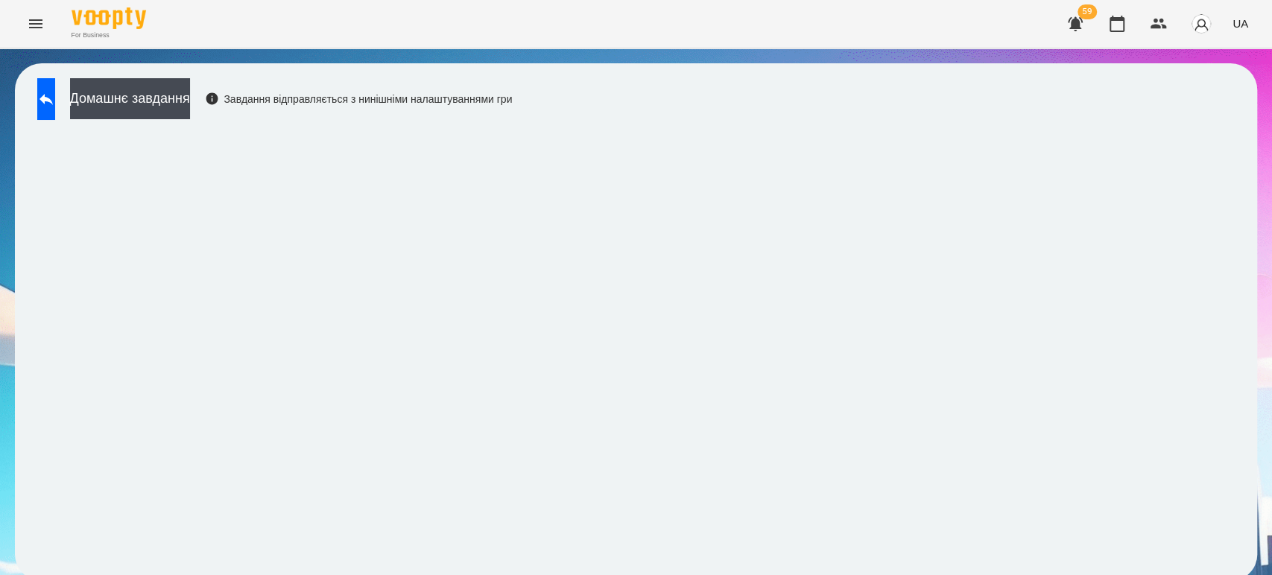
scroll to position [6, 0]
click at [55, 103] on button at bounding box center [46, 99] width 18 height 42
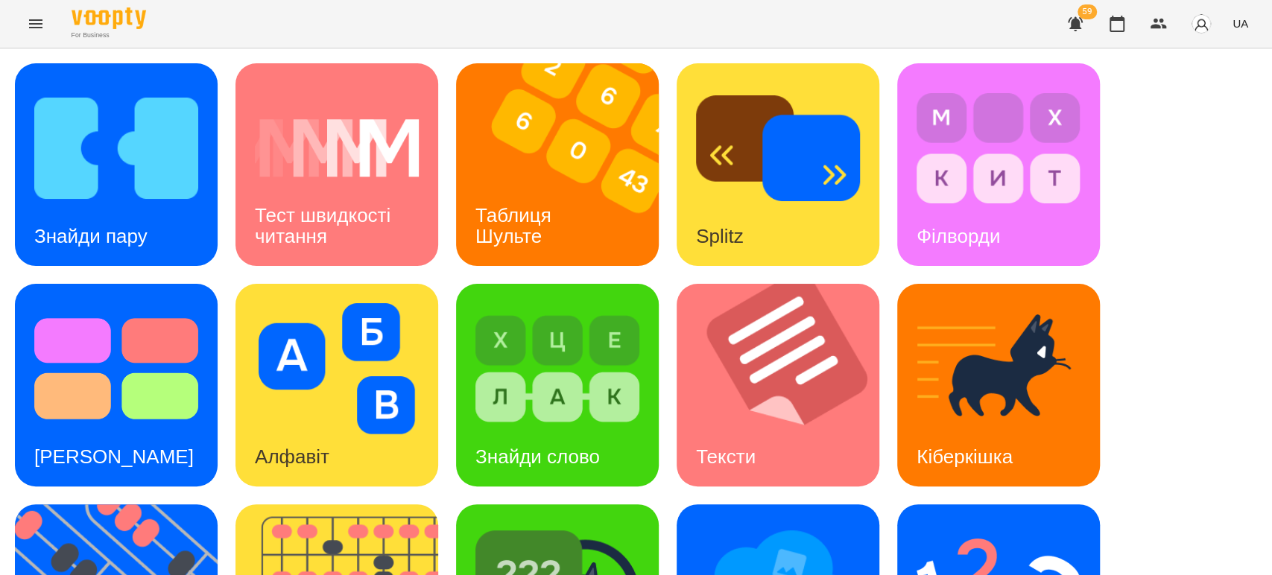
scroll to position [337, 0]
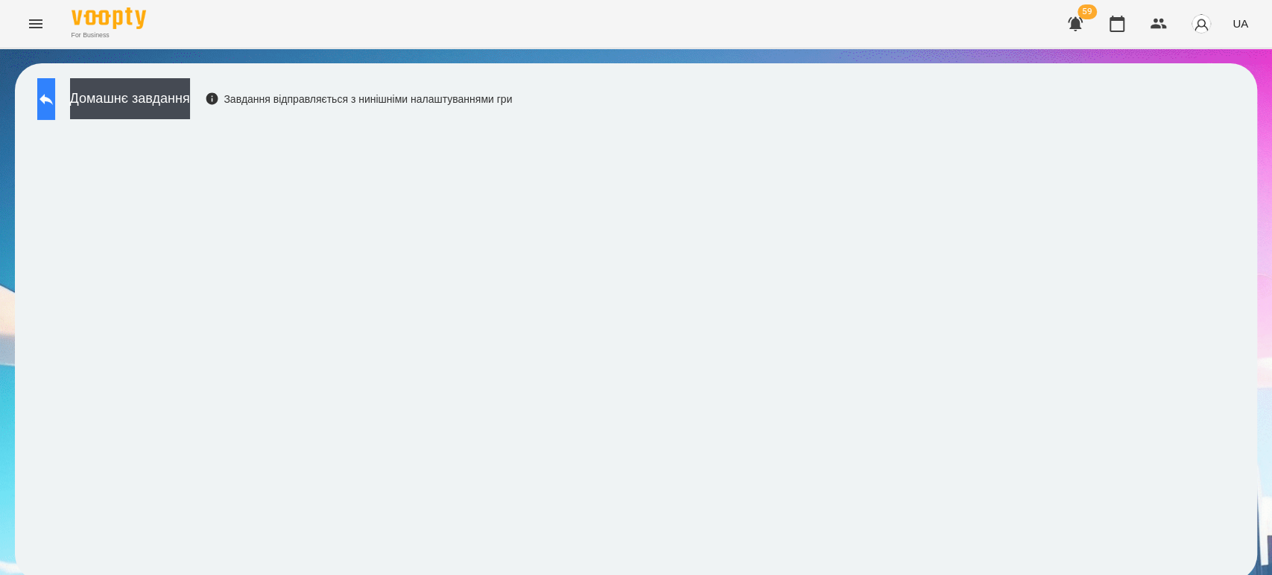
click at [55, 88] on button at bounding box center [46, 99] width 18 height 42
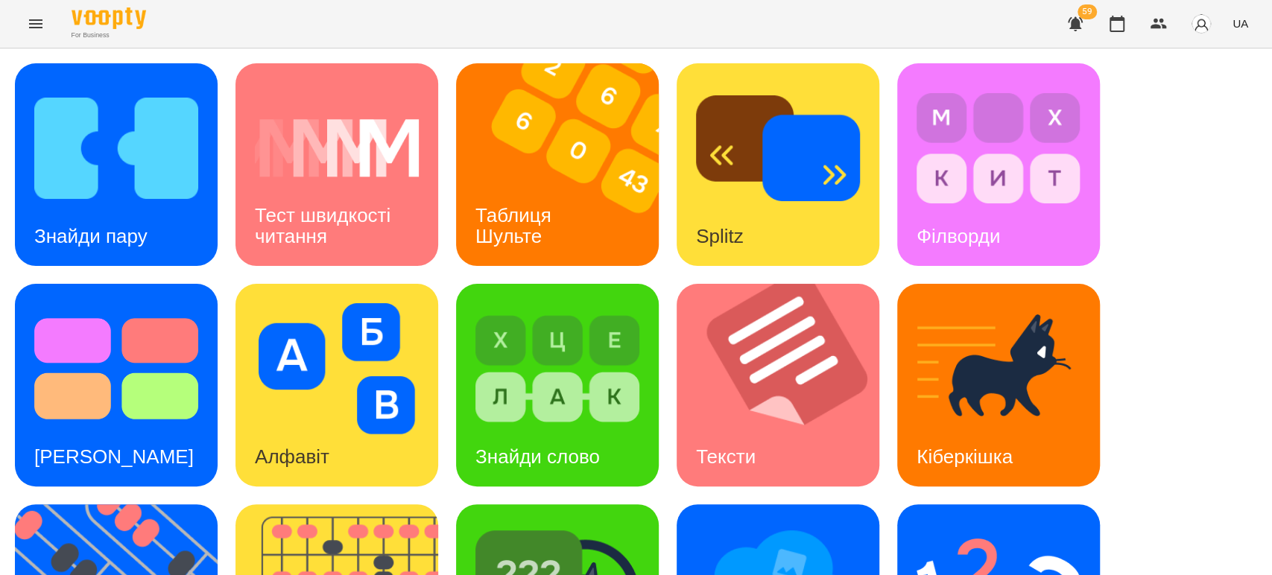
scroll to position [367, 0]
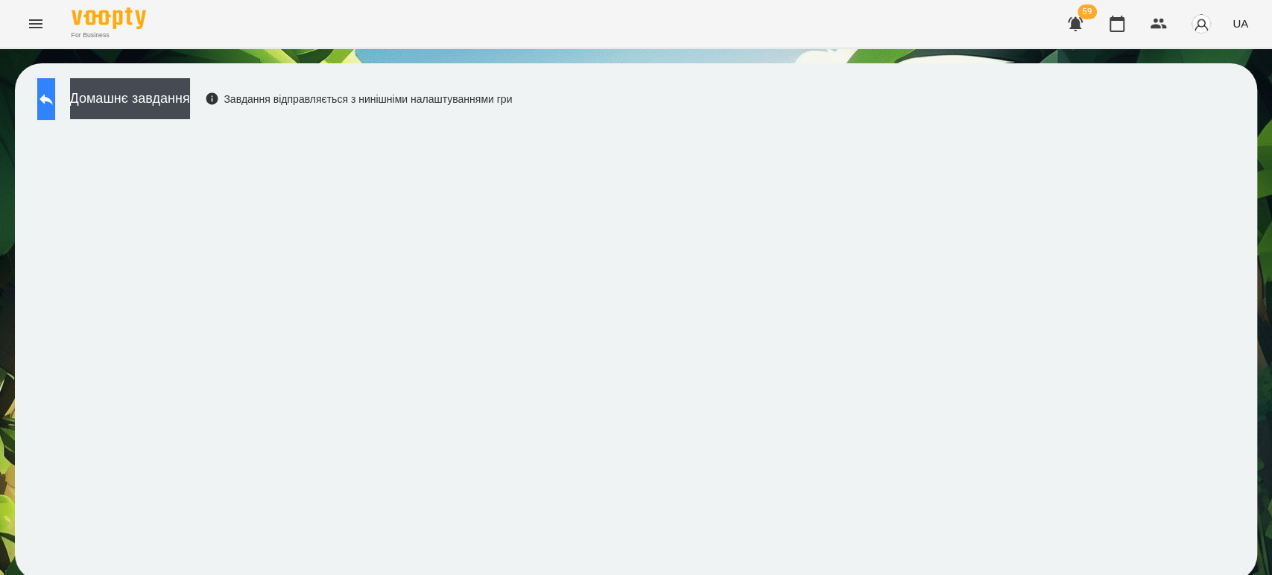
click at [54, 104] on icon at bounding box center [46, 99] width 18 height 18
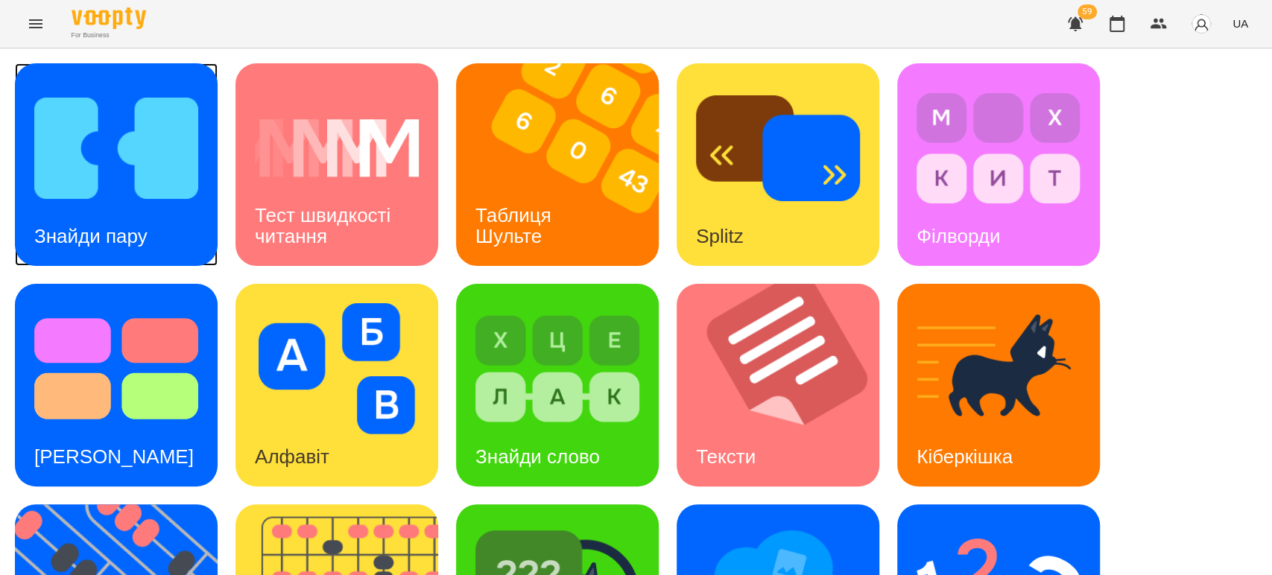
click at [133, 238] on h3 "Знайди пару" at bounding box center [90, 236] width 113 height 22
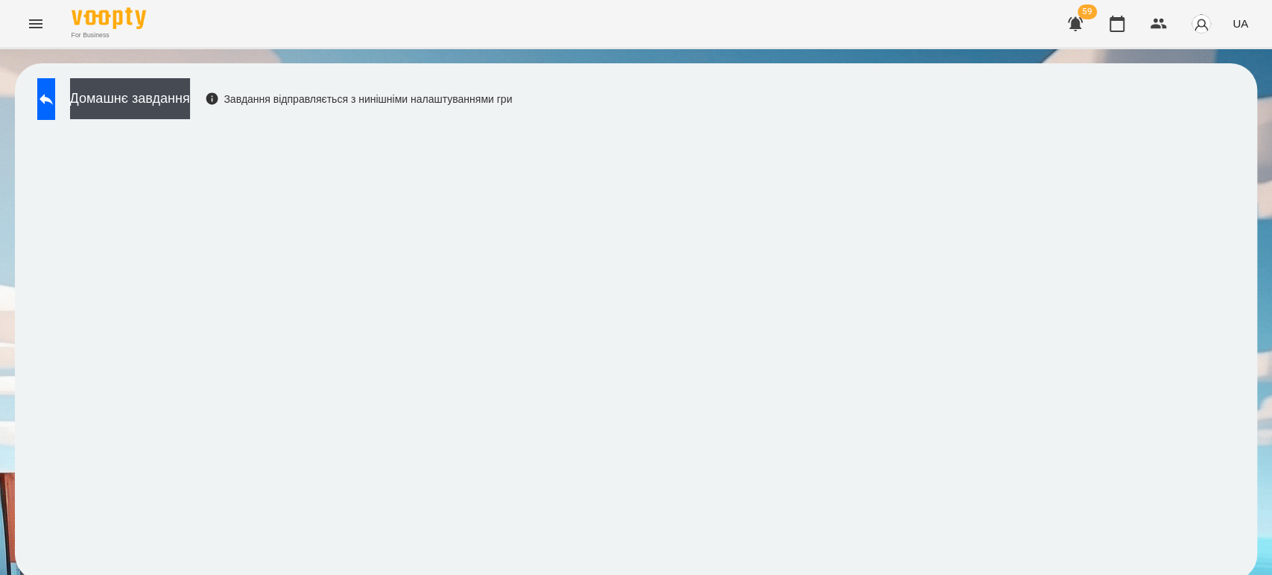
scroll to position [6, 0]
click at [43, 86] on button at bounding box center [46, 99] width 18 height 42
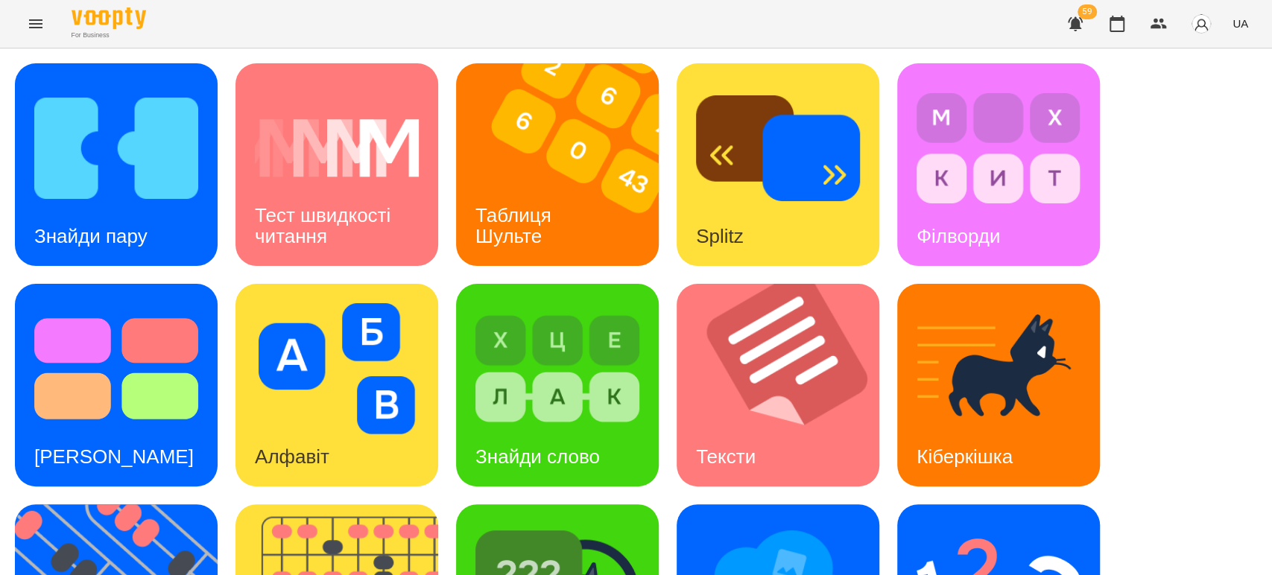
scroll to position [171, 0]
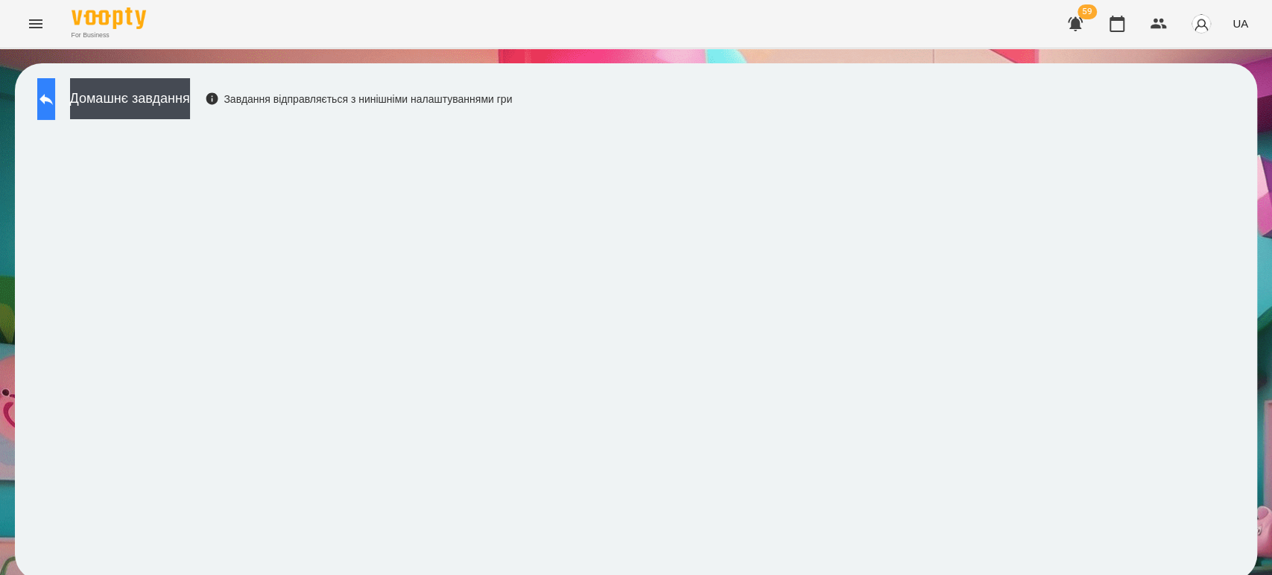
click at [53, 99] on icon at bounding box center [45, 99] width 13 height 11
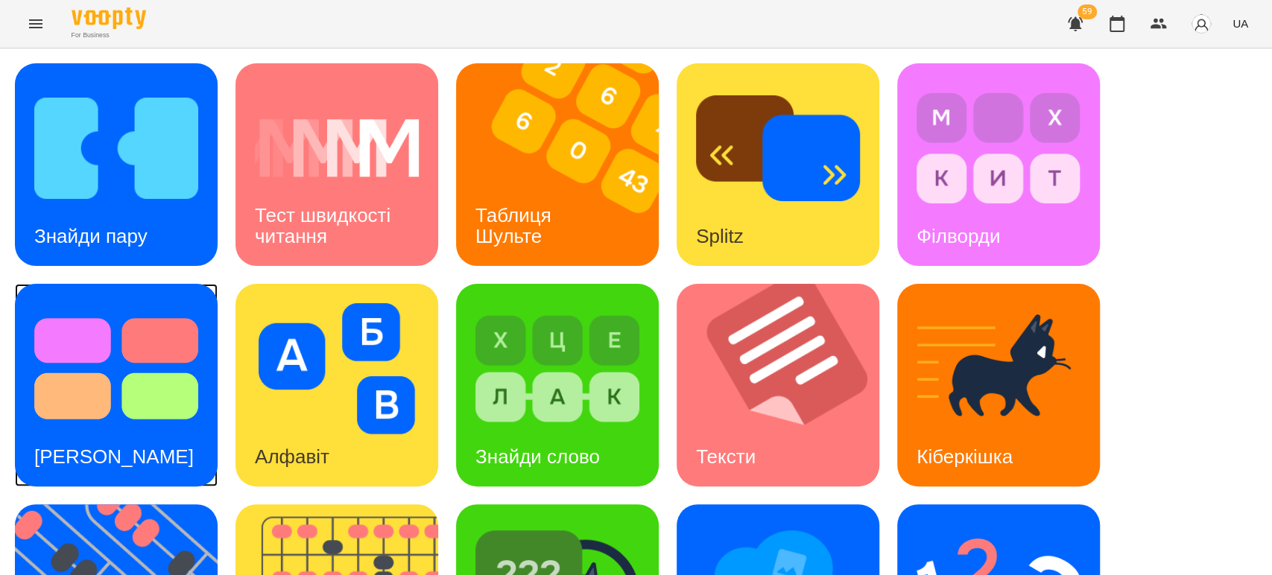
click at [110, 379] on img at bounding box center [116, 368] width 164 height 131
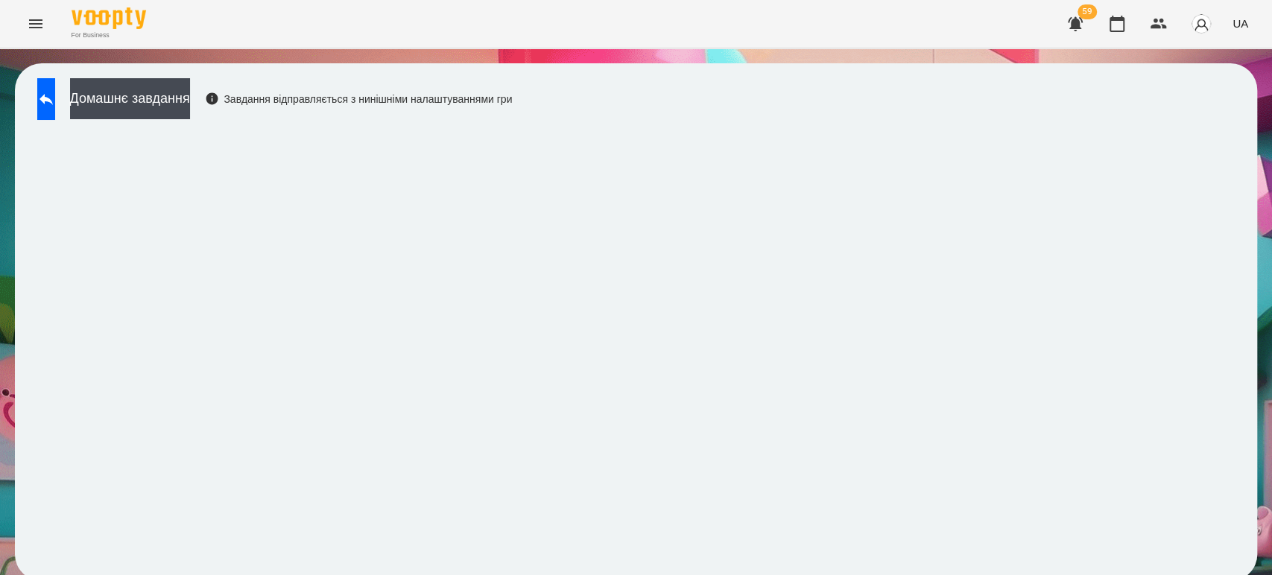
scroll to position [6, 0]
click at [42, 104] on button at bounding box center [46, 99] width 18 height 42
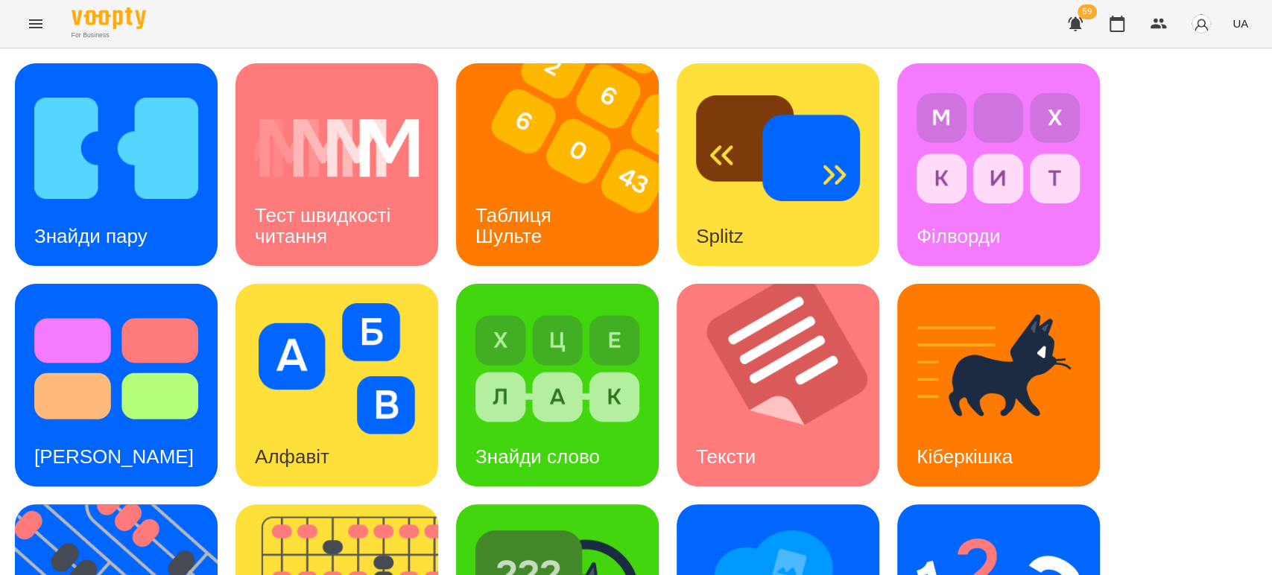
scroll to position [337, 0]
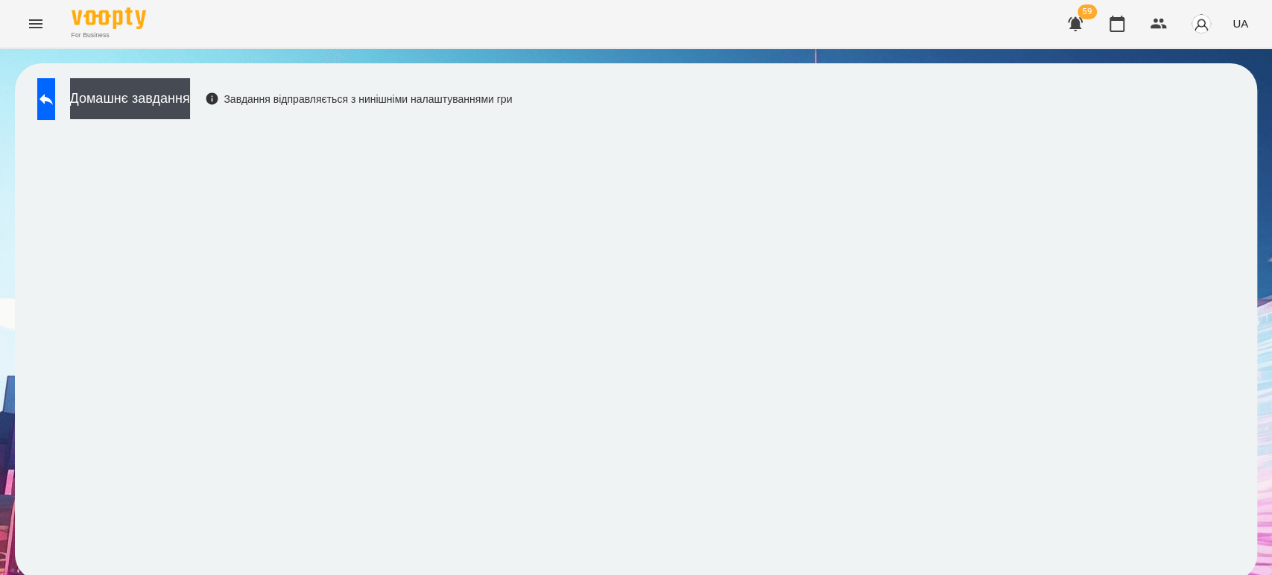
click at [66, 77] on div "Домашнє завдання Завдання відправляється з нинішніми налаштуваннями гри" at bounding box center [636, 322] width 1242 height 518
click at [55, 89] on button at bounding box center [46, 99] width 18 height 42
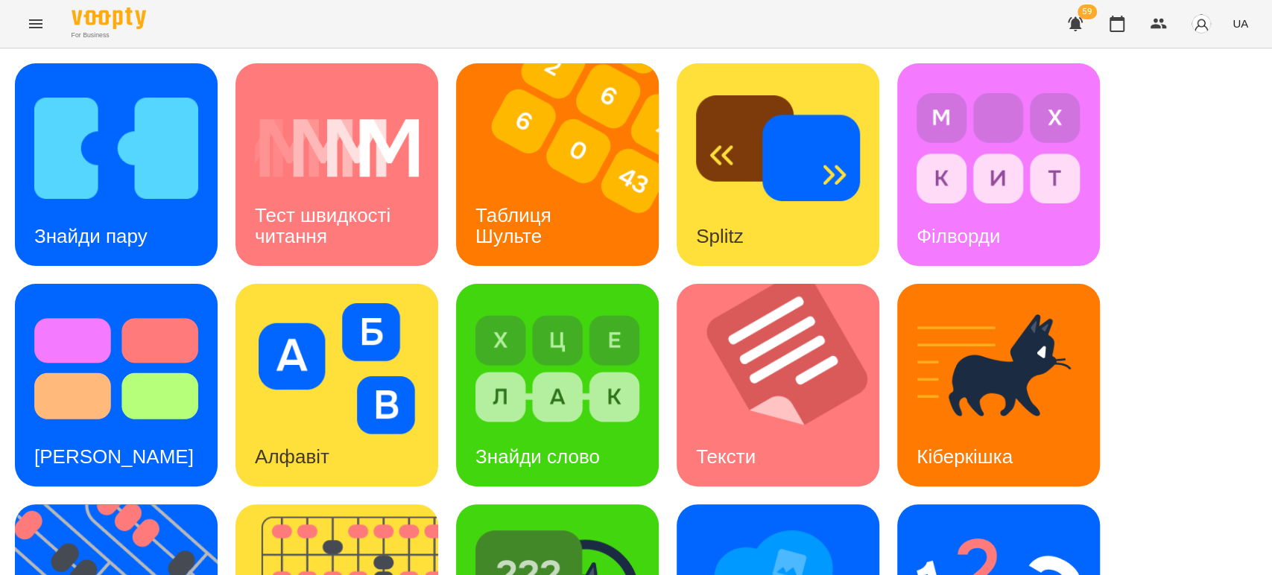
scroll to position [331, 0]
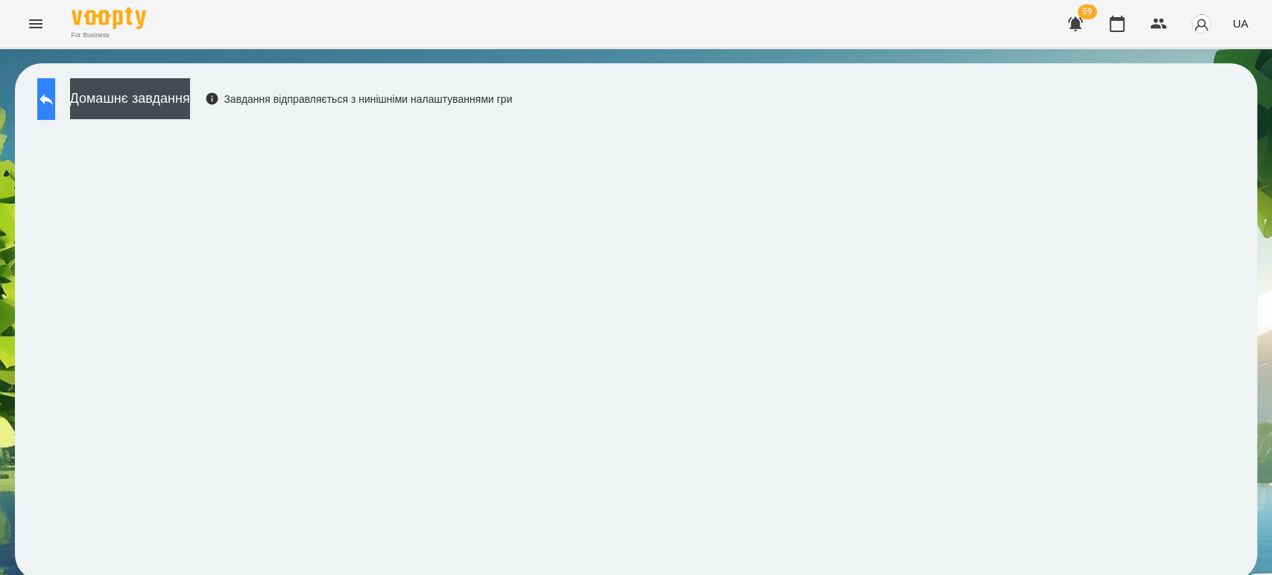
click at [53, 98] on icon at bounding box center [45, 99] width 13 height 11
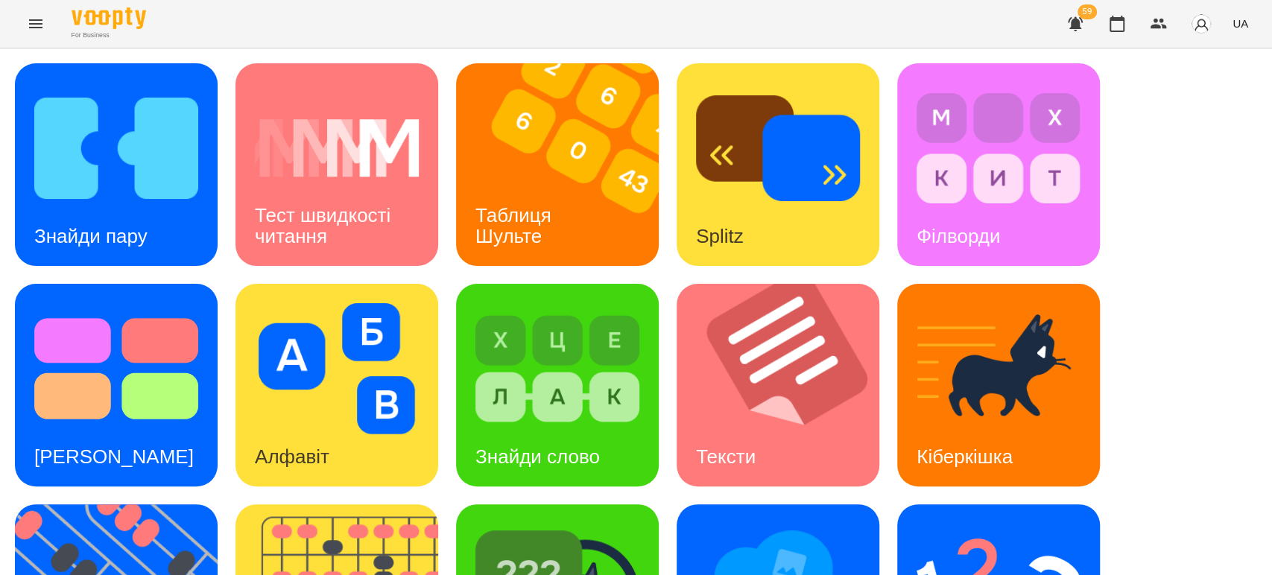
click at [1114, 153] on div "Знайди пару Тест швидкості читання Таблиця Шульте Splitz Філворди Тест Струпа А…" at bounding box center [636, 495] width 1242 height 864
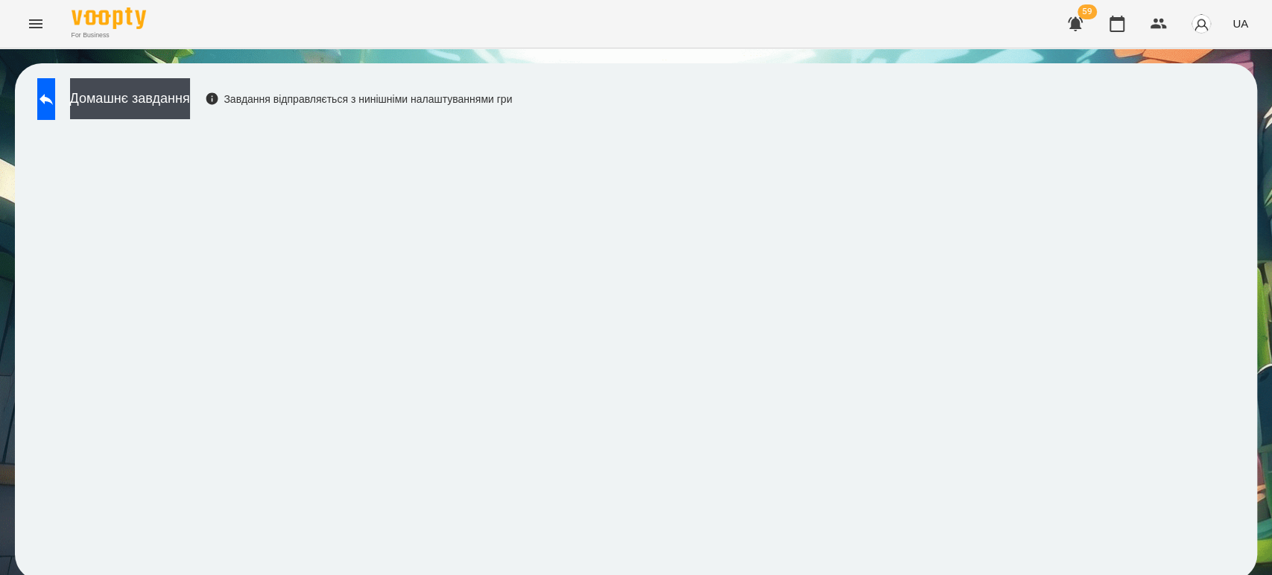
scroll to position [6, 0]
click at [55, 98] on icon at bounding box center [46, 99] width 18 height 18
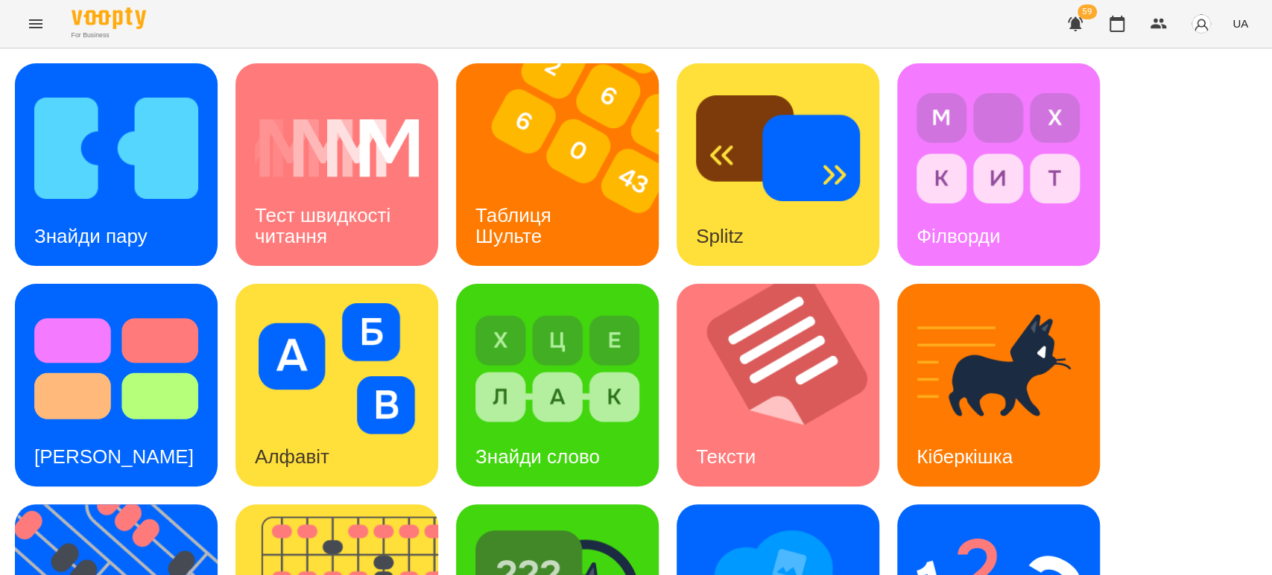
scroll to position [367, 0]
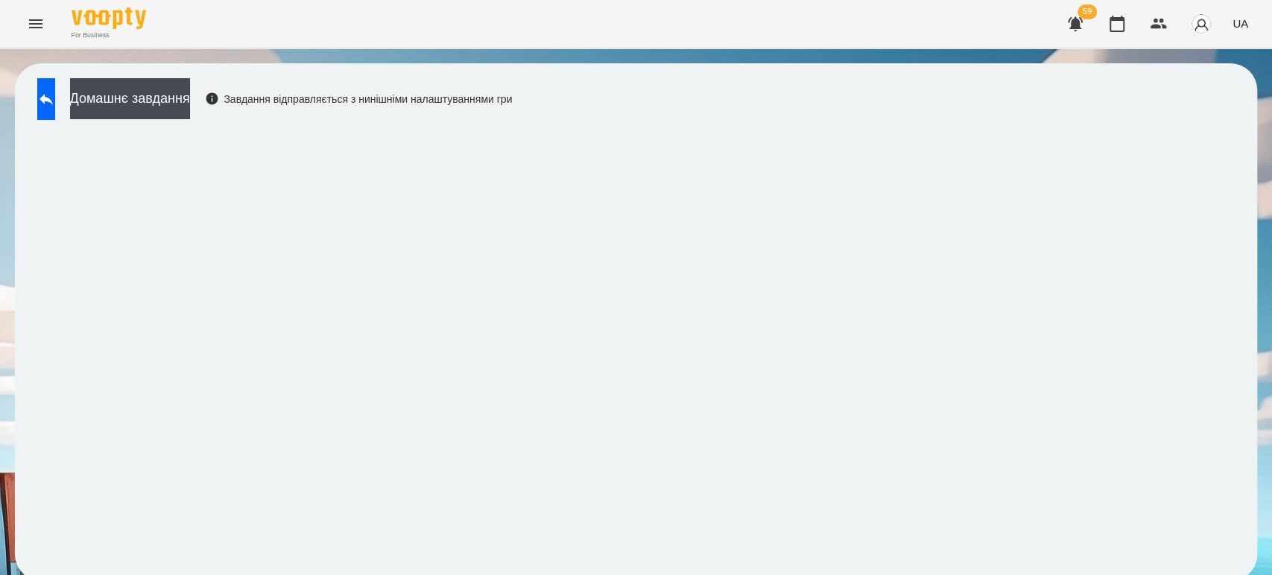
scroll to position [6, 0]
click at [55, 89] on button at bounding box center [46, 99] width 18 height 42
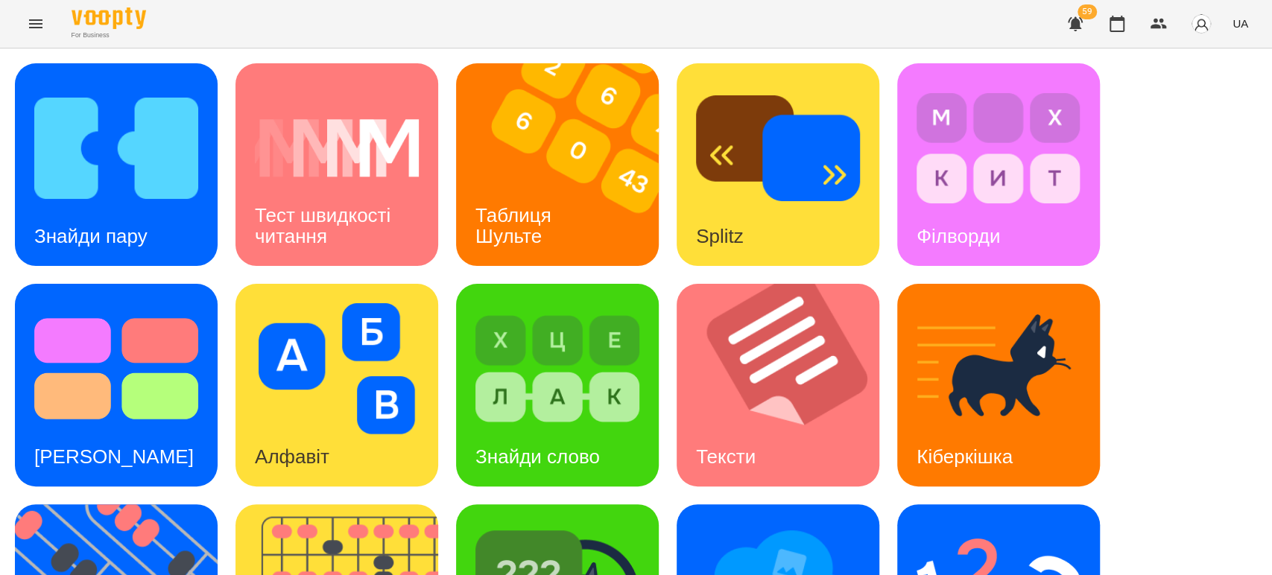
scroll to position [367, 0]
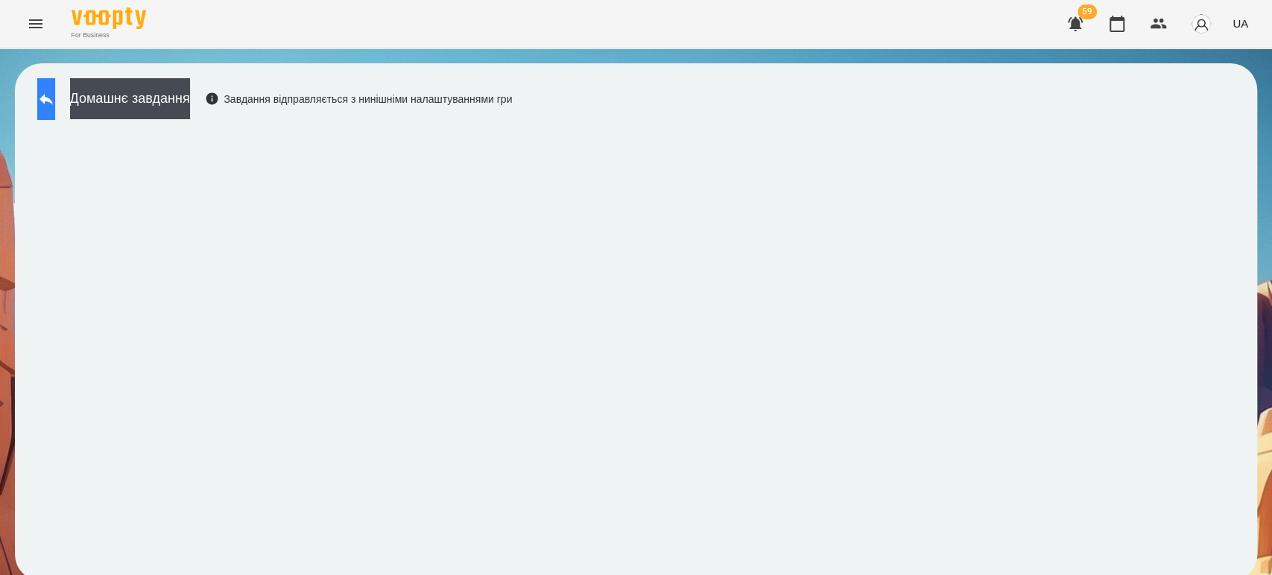
click at [55, 94] on icon at bounding box center [46, 99] width 18 height 18
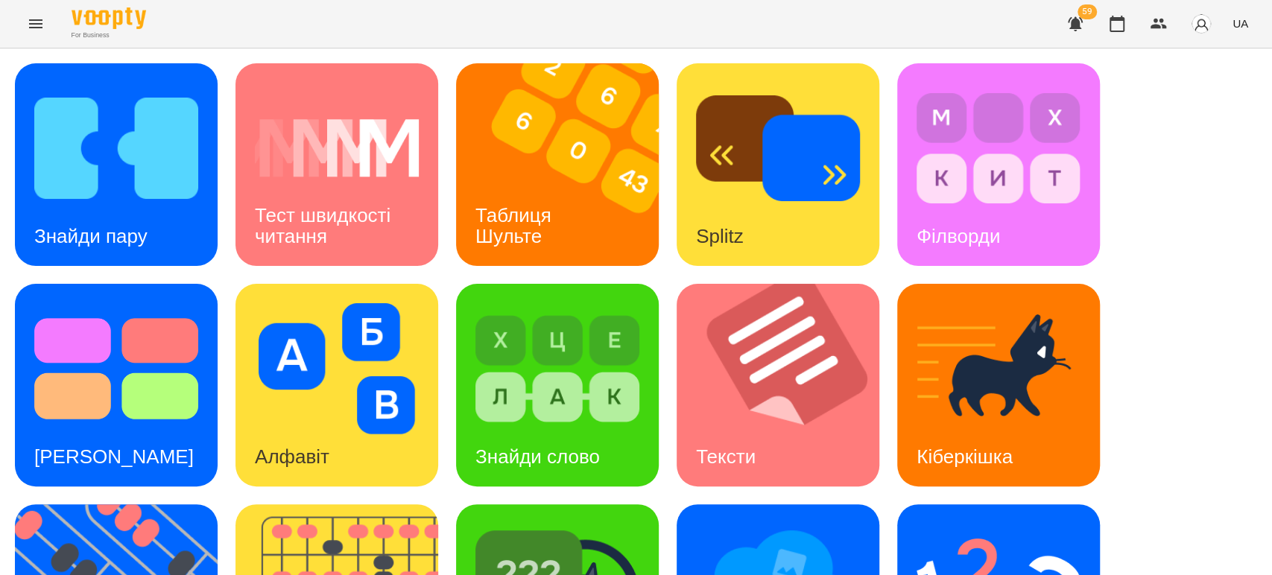
scroll to position [248, 0]
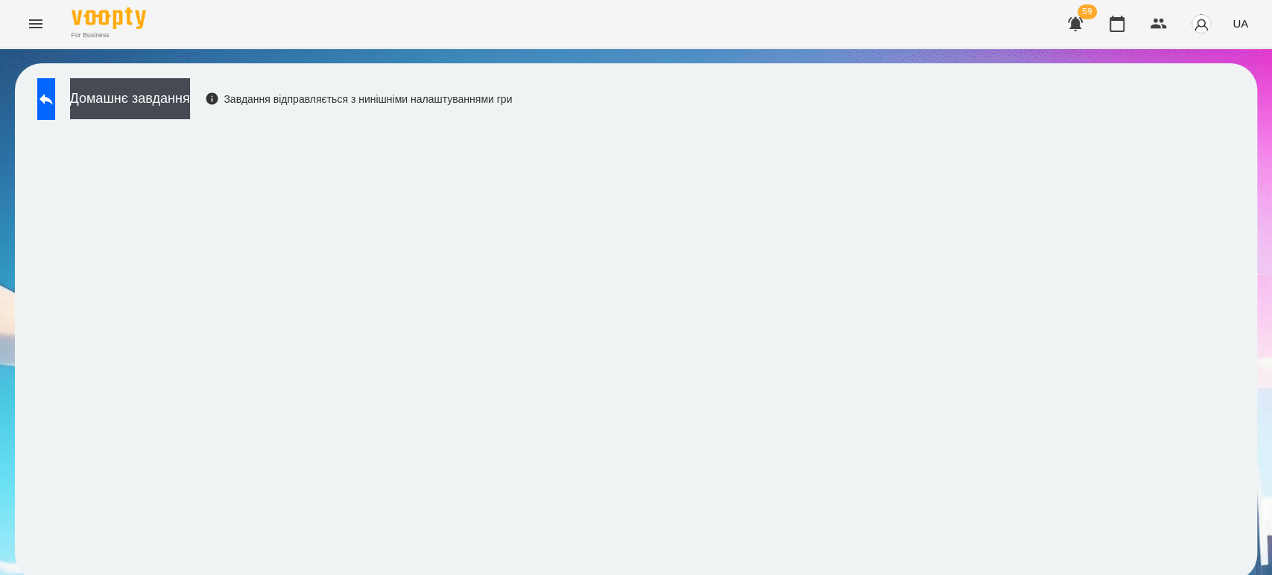
scroll to position [6, 0]
click at [55, 106] on button at bounding box center [46, 99] width 18 height 42
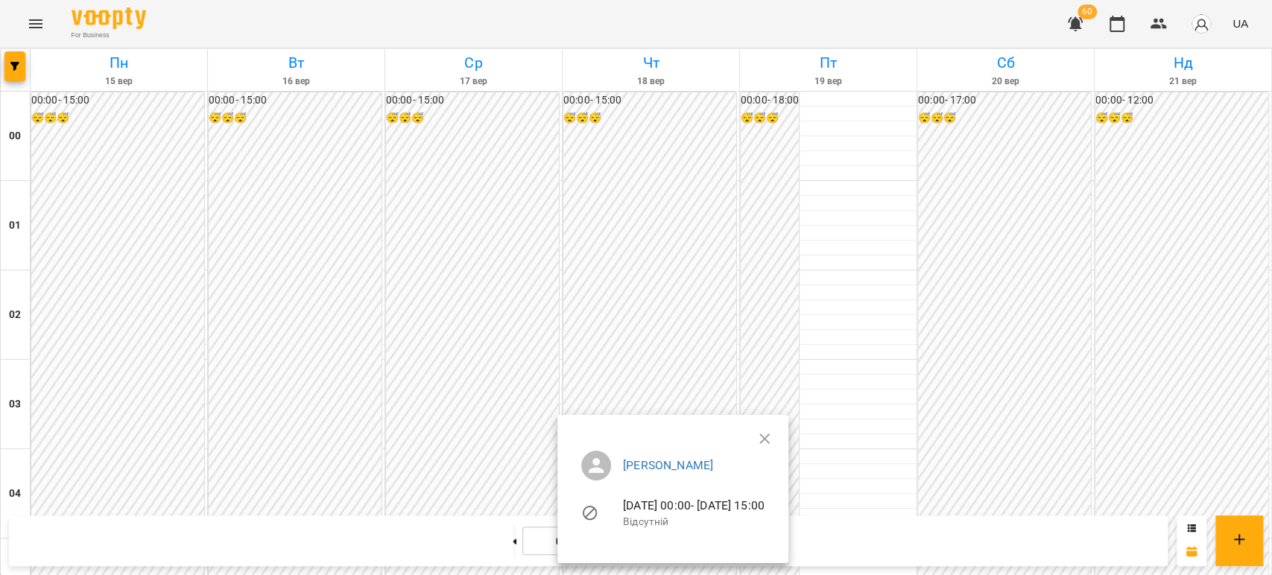
scroll to position [828, 0]
click at [598, 241] on div at bounding box center [636, 287] width 1272 height 575
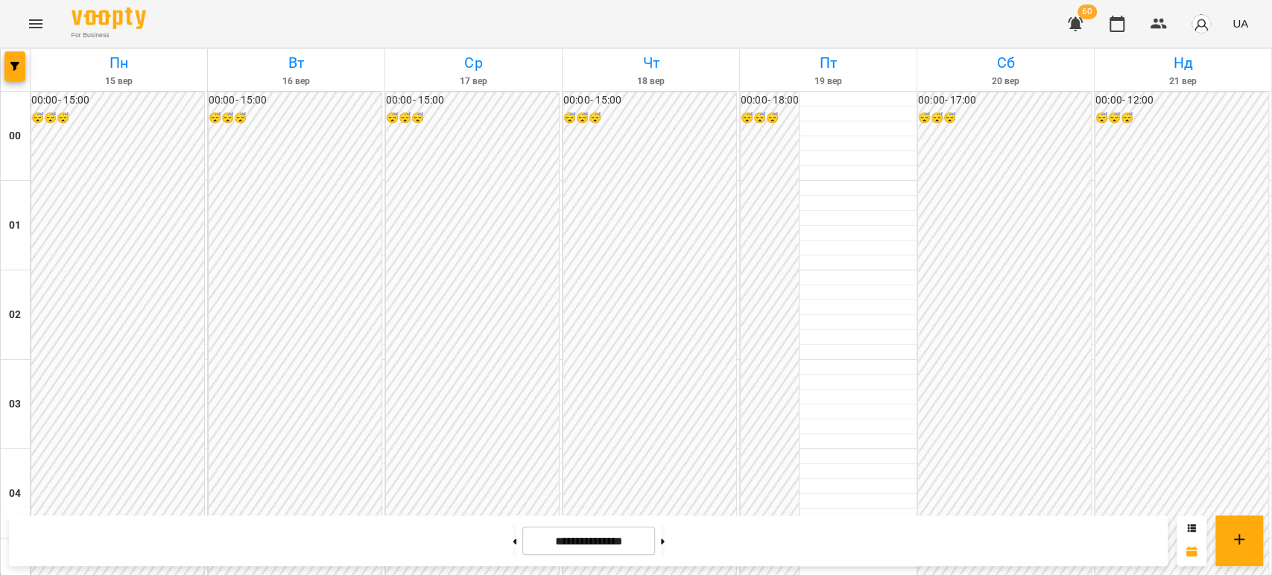
scroll to position [1490, 0]
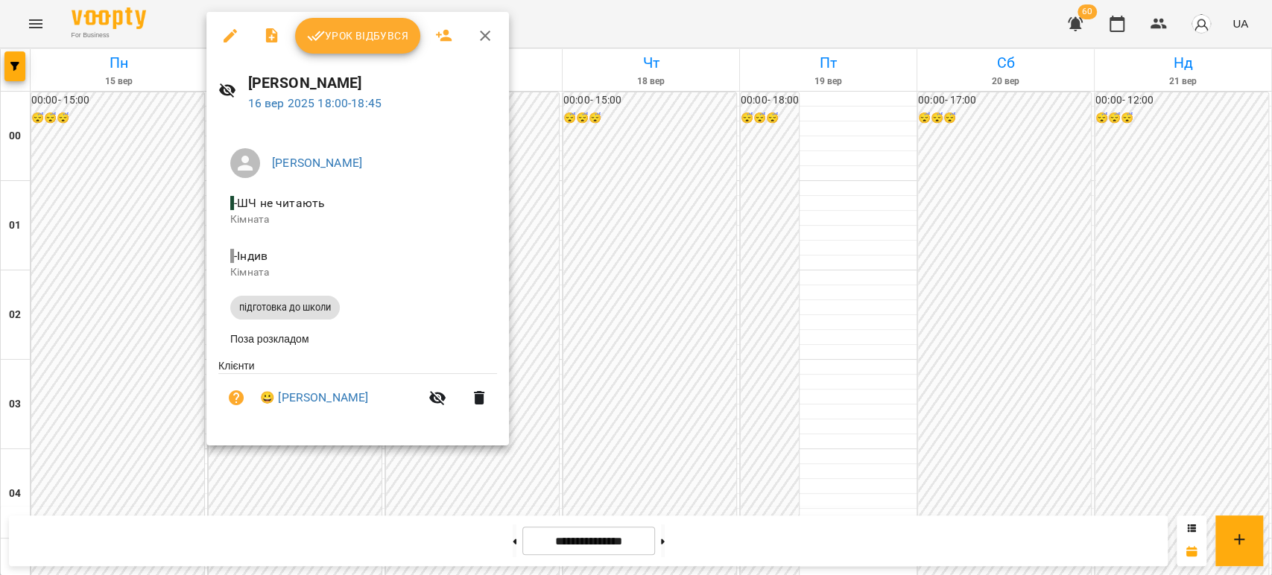
click at [231, 38] on icon "button" at bounding box center [230, 36] width 18 height 18
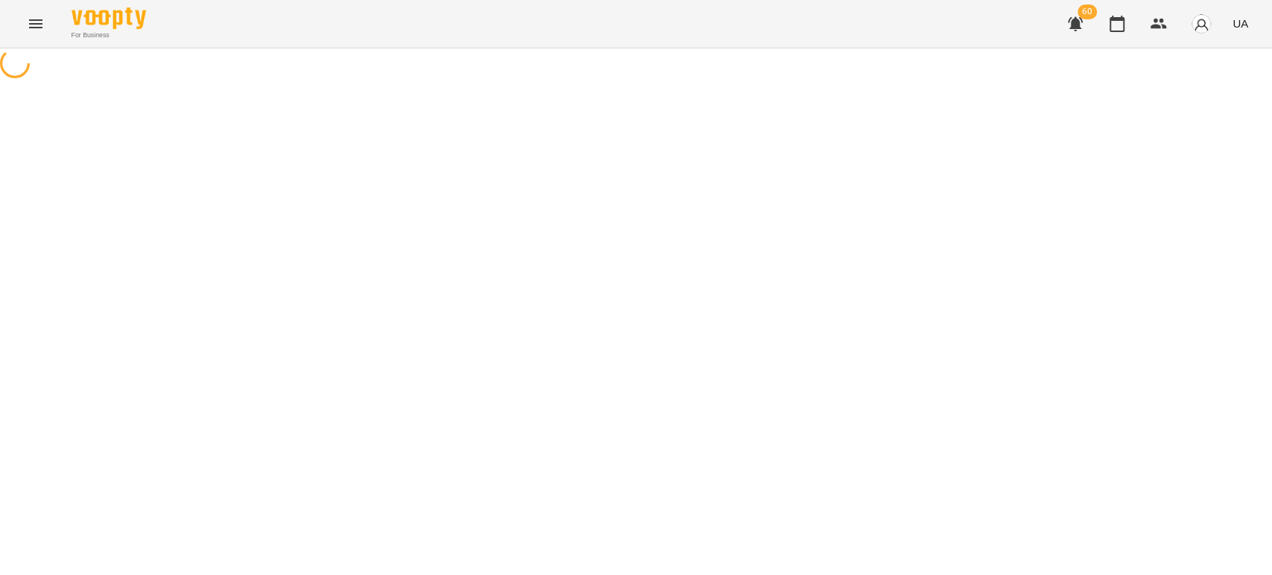
select select "**********"
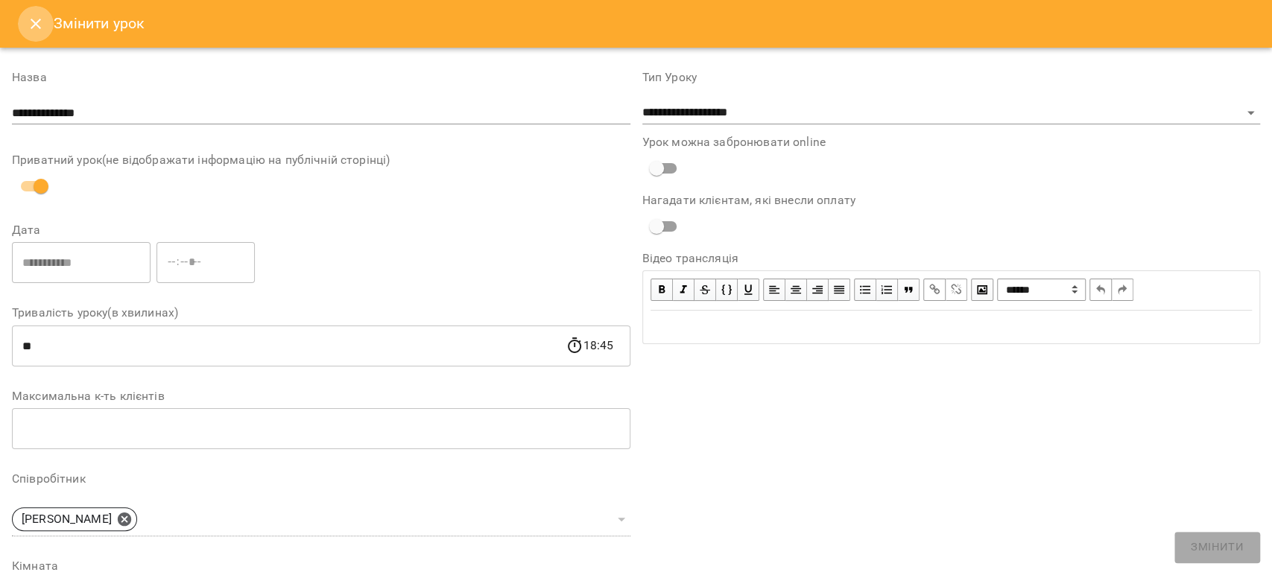
click at [41, 11] on button "Close" at bounding box center [36, 24] width 36 height 36
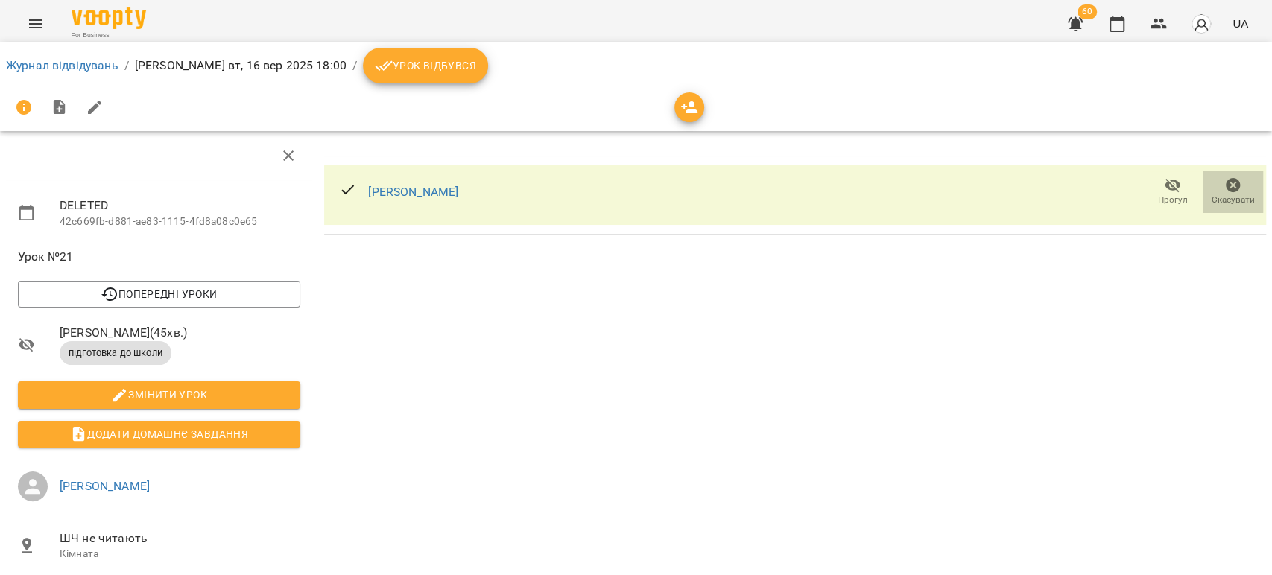
click at [1222, 195] on span "Скасувати" at bounding box center [1232, 200] width 43 height 13
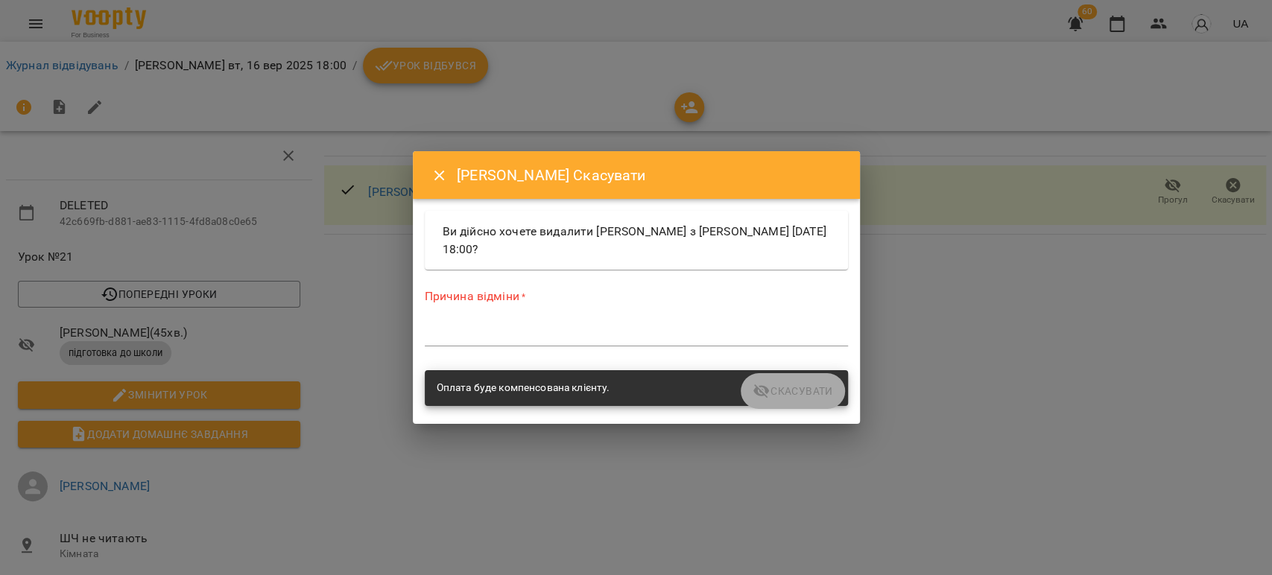
click at [625, 334] on textarea at bounding box center [636, 334] width 423 height 14
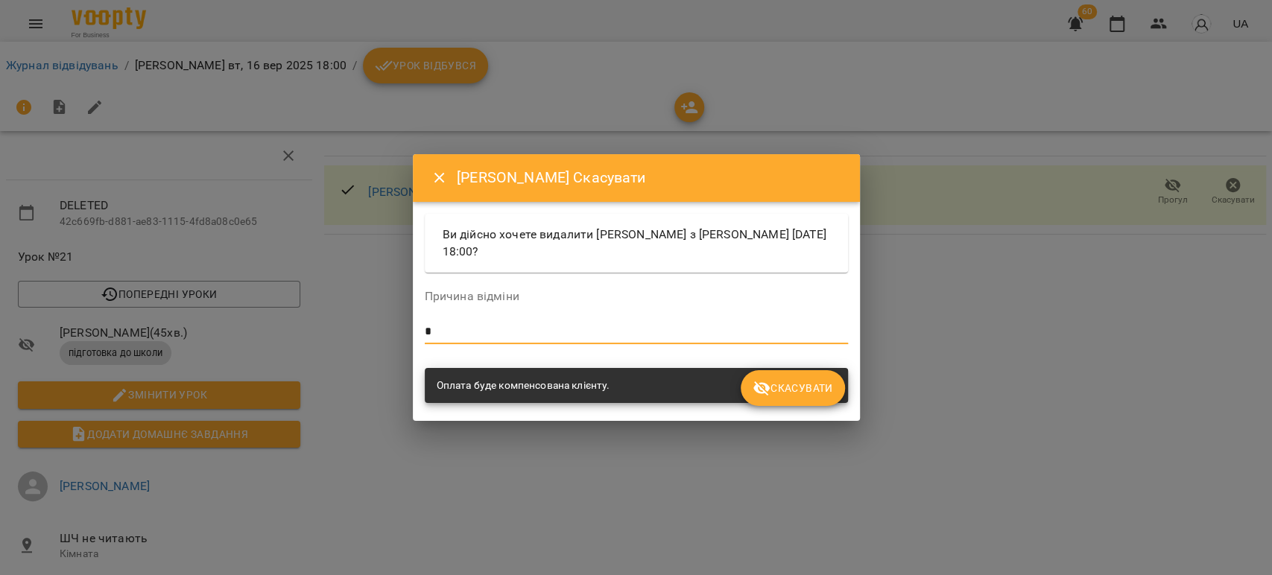
click at [621, 333] on textarea at bounding box center [636, 332] width 423 height 14
click at [812, 380] on span "Скасувати" at bounding box center [792, 388] width 80 height 18
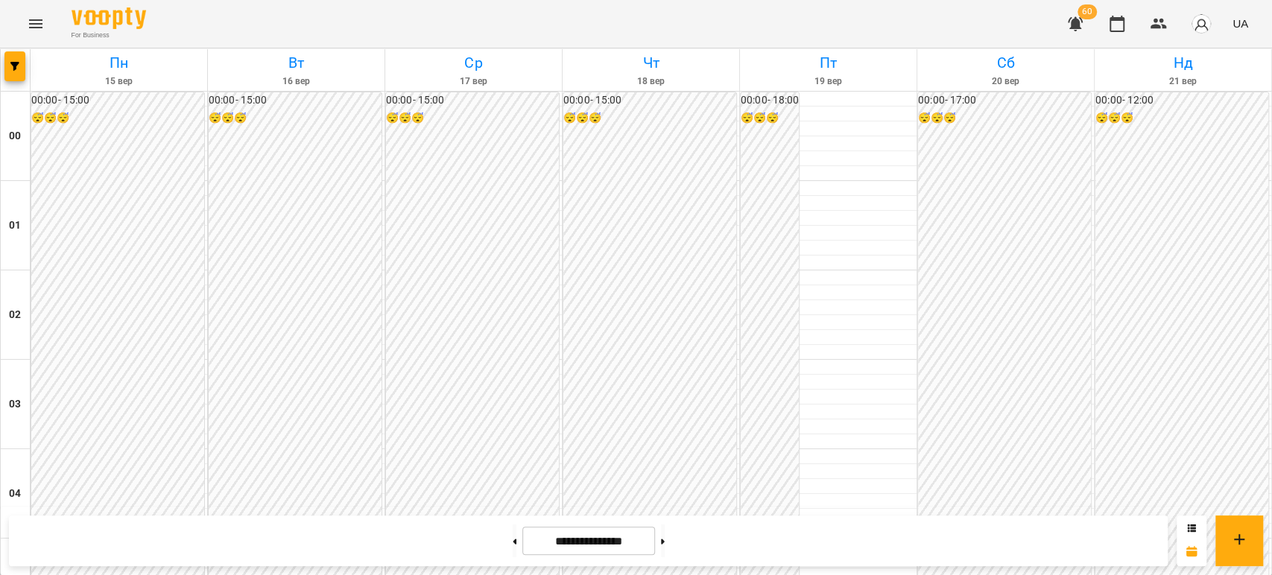
scroll to position [1406, 0]
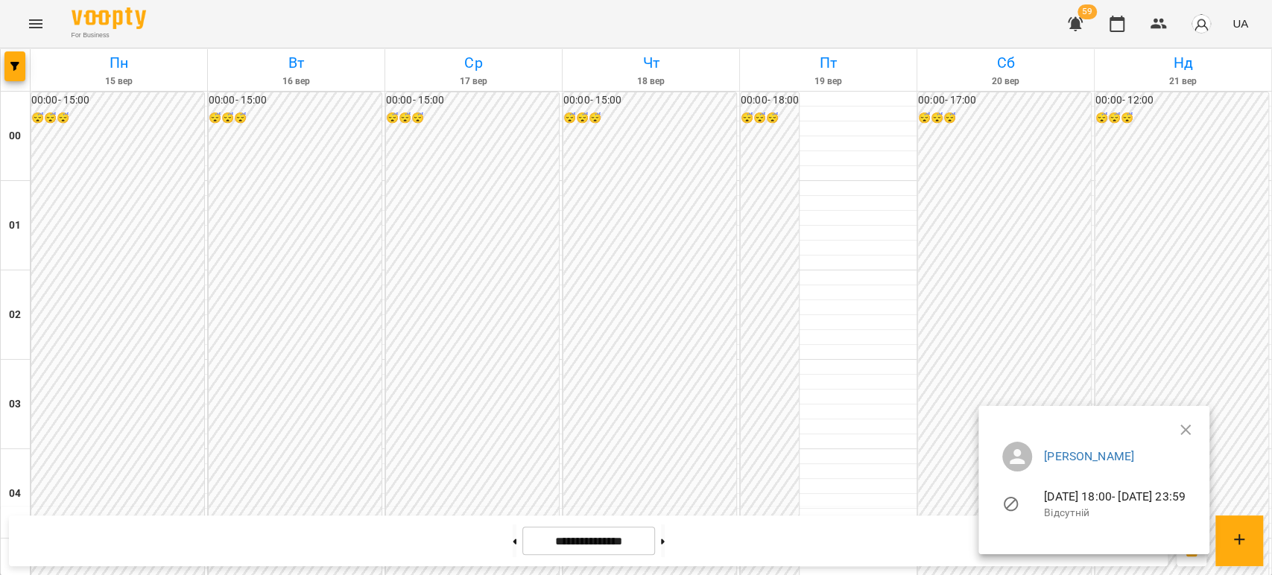
scroll to position [1406, 0]
click at [796, 315] on div at bounding box center [636, 287] width 1272 height 575
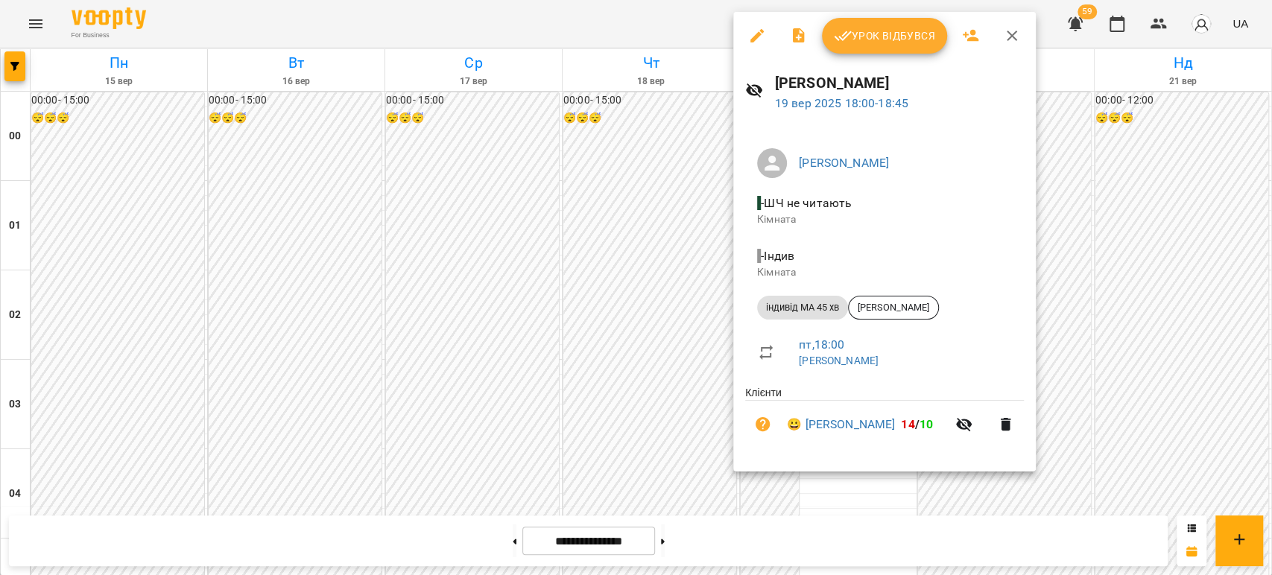
click at [891, 48] on button "Урок відбувся" at bounding box center [884, 36] width 125 height 36
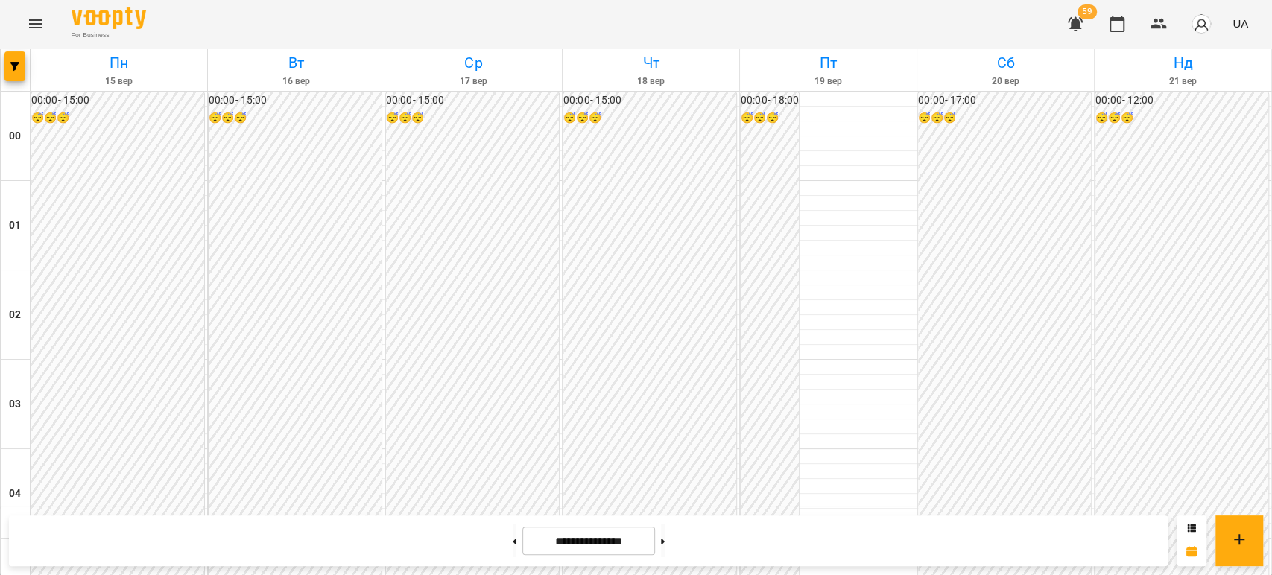
scroll to position [496, 0]
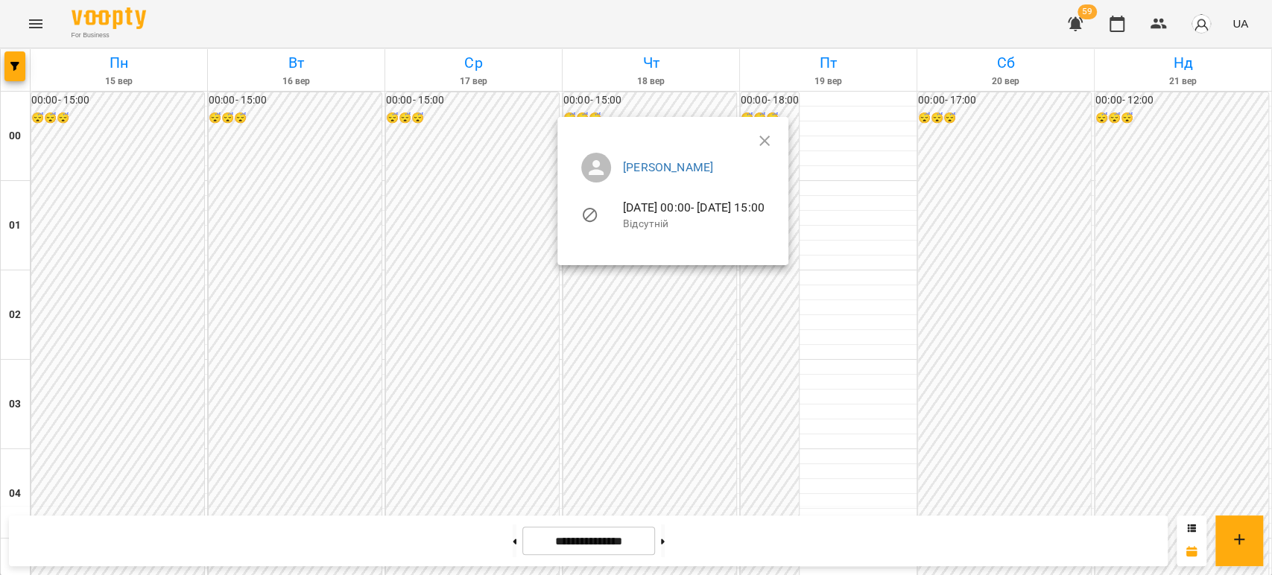
click at [619, 314] on div at bounding box center [636, 287] width 1272 height 575
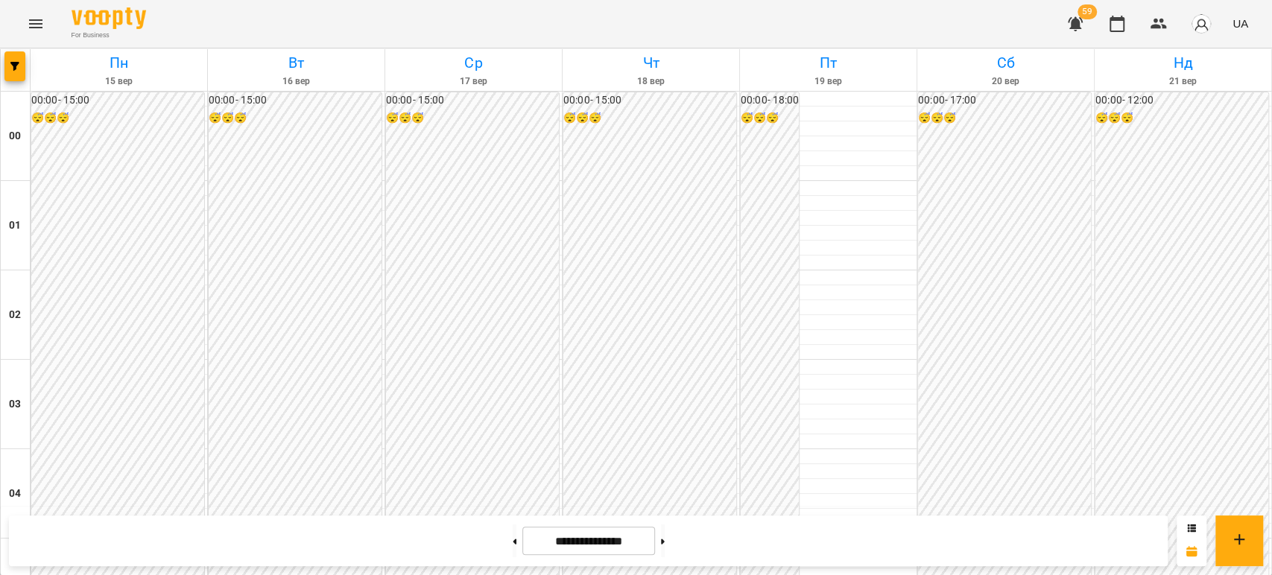
scroll to position [1490, 0]
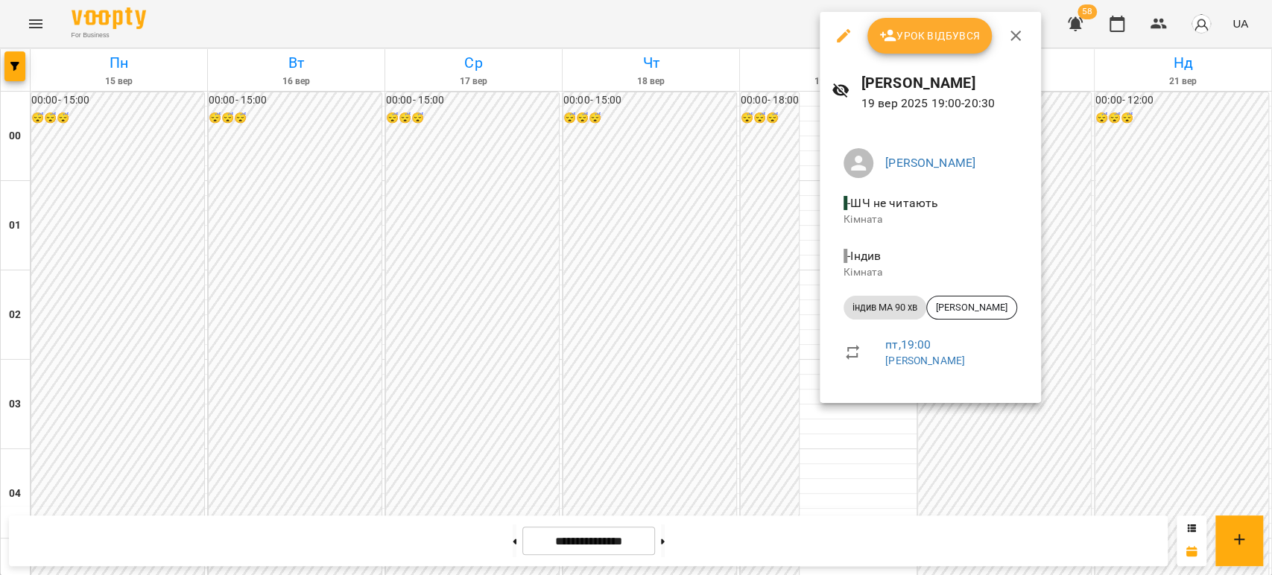
click at [948, 42] on span "Урок відбувся" at bounding box center [929, 36] width 101 height 18
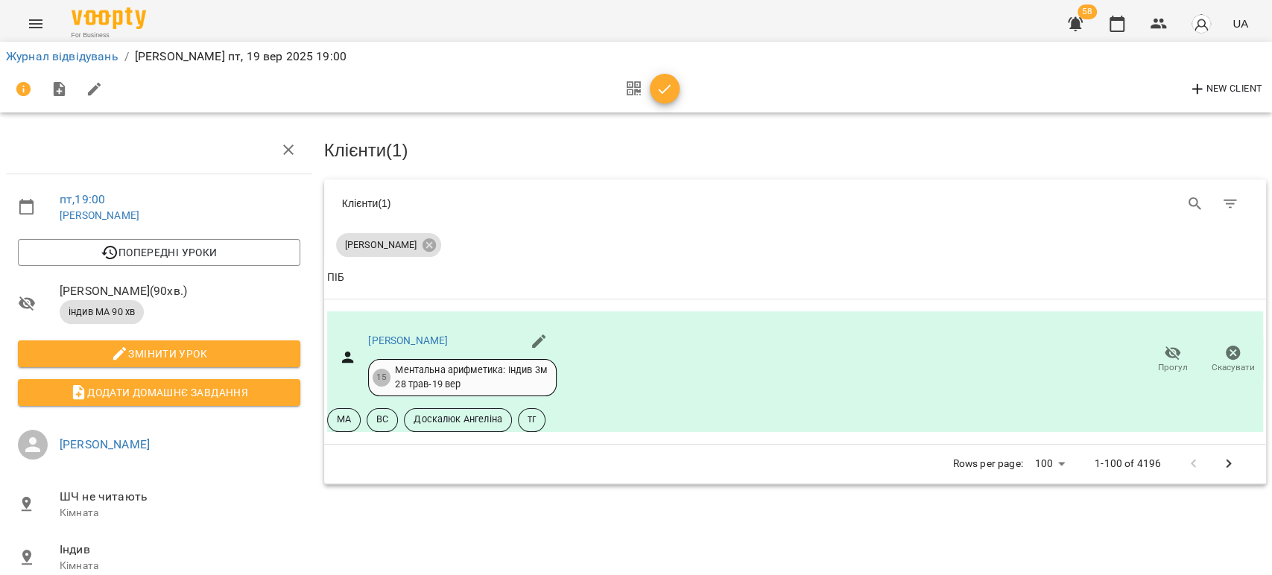
scroll to position [151, 0]
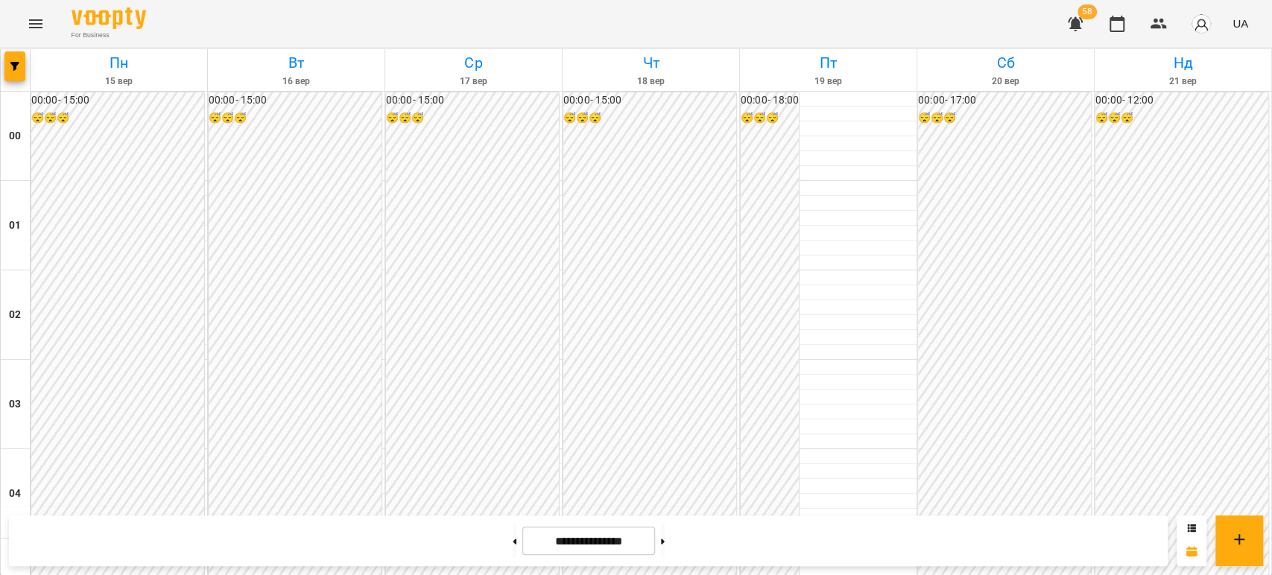
scroll to position [1573, 0]
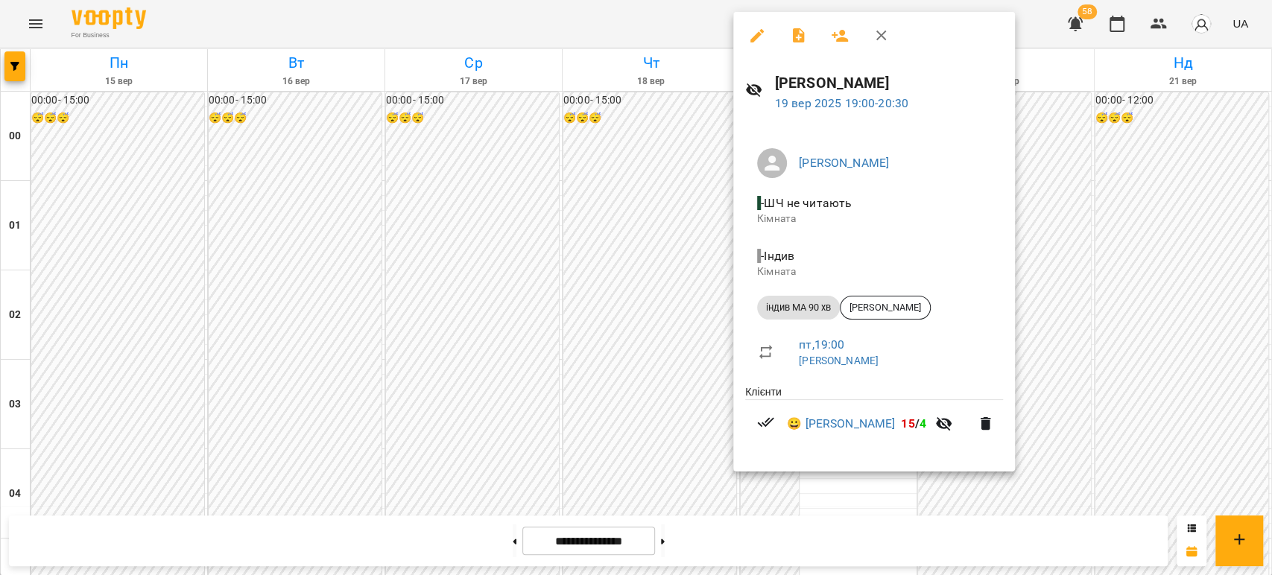
click at [667, 448] on div at bounding box center [636, 287] width 1272 height 575
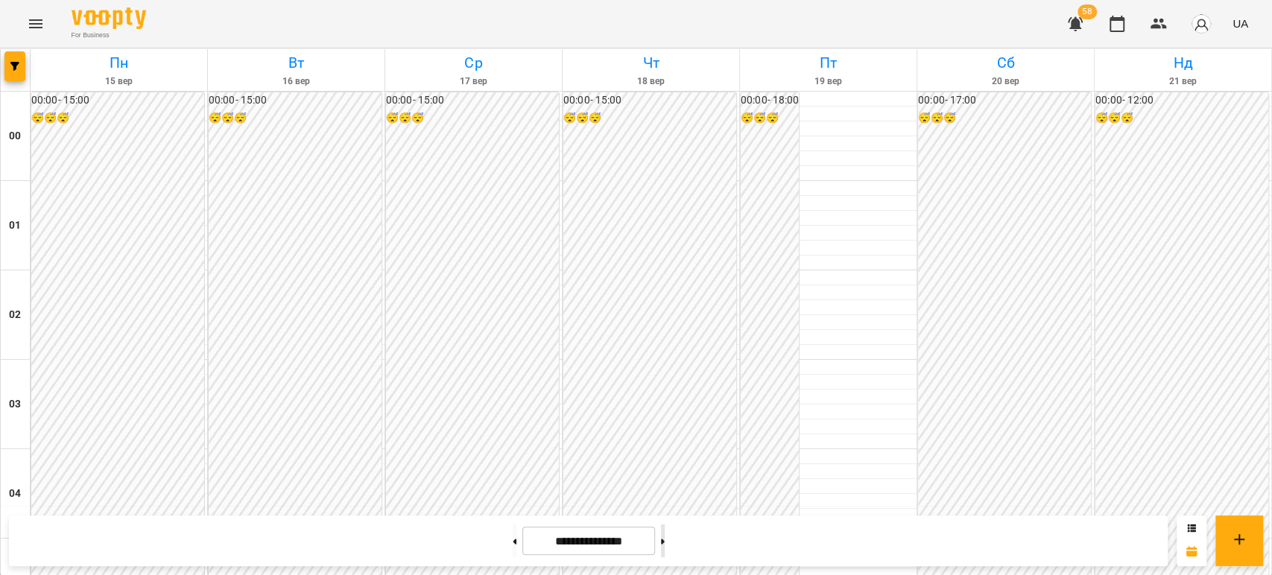
click at [664, 543] on button at bounding box center [663, 540] width 4 height 33
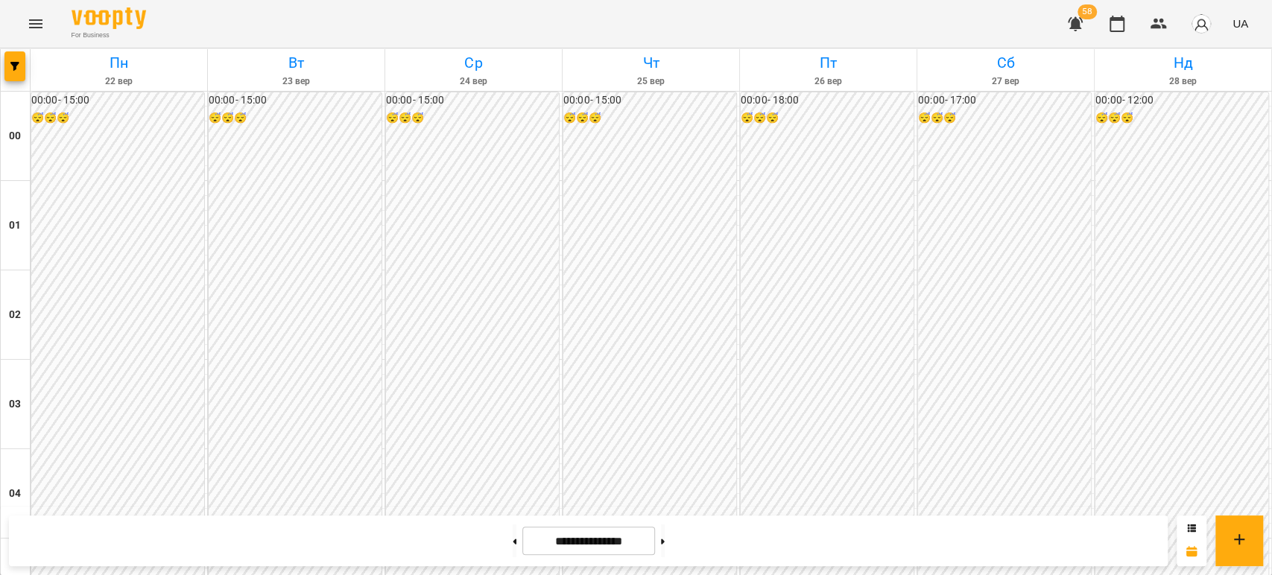
scroll to position [1563, 0]
click at [513, 537] on button at bounding box center [515, 540] width 4 height 33
type input "**********"
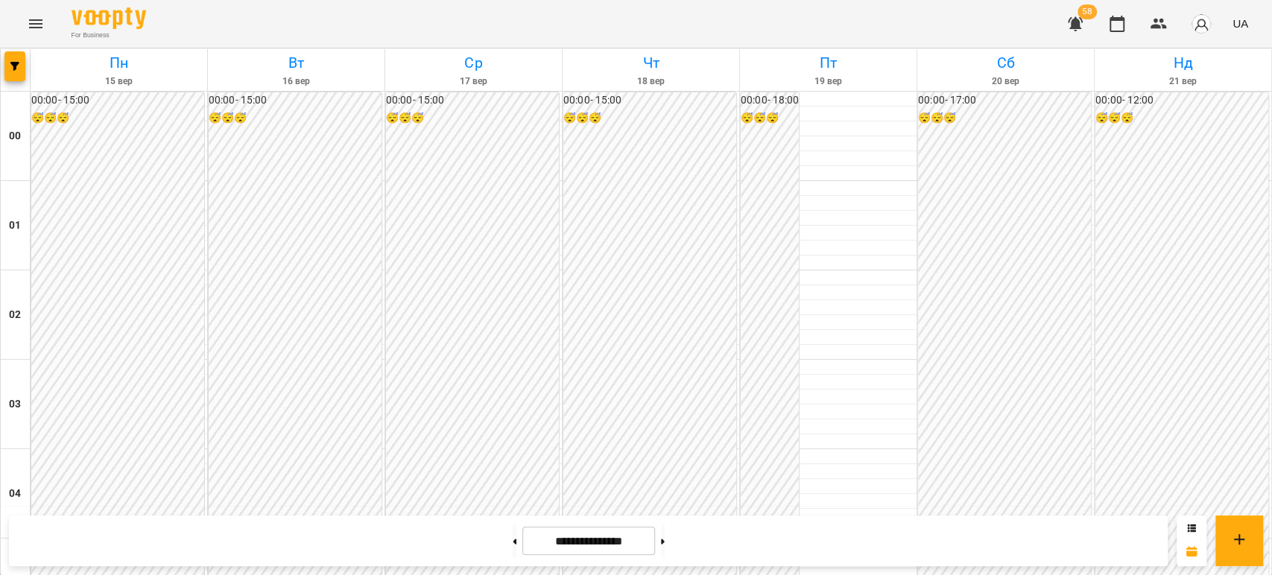
scroll to position [1398, 0]
